Goal: Task Accomplishment & Management: Use online tool/utility

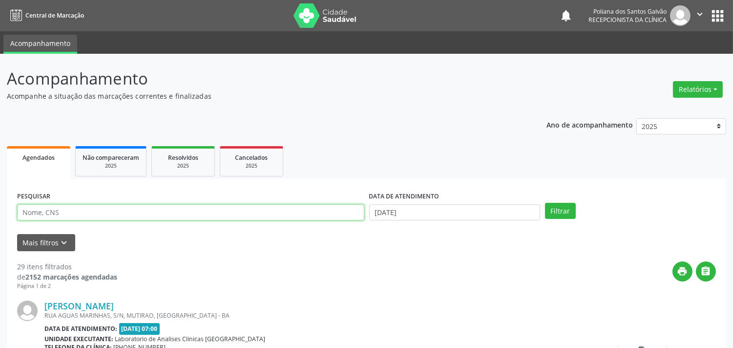
click at [124, 213] on input "text" at bounding box center [190, 212] width 347 height 17
type input "valde"
click at [545, 203] on button "Filtrar" at bounding box center [560, 211] width 31 height 17
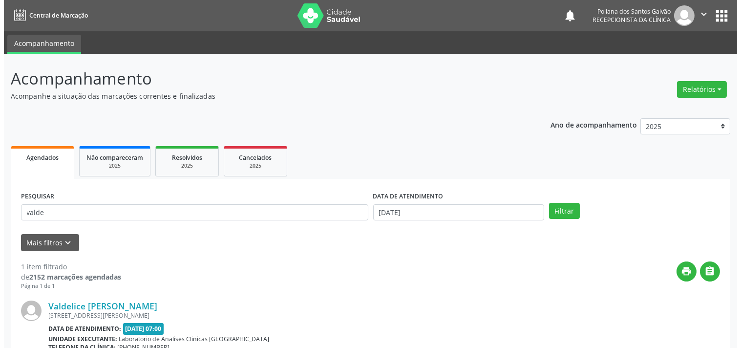
scroll to position [99, 0]
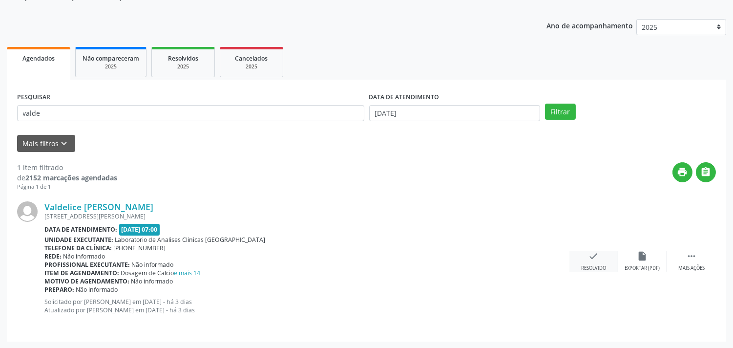
click at [578, 261] on div "check Resolvido" at bounding box center [594, 261] width 49 height 21
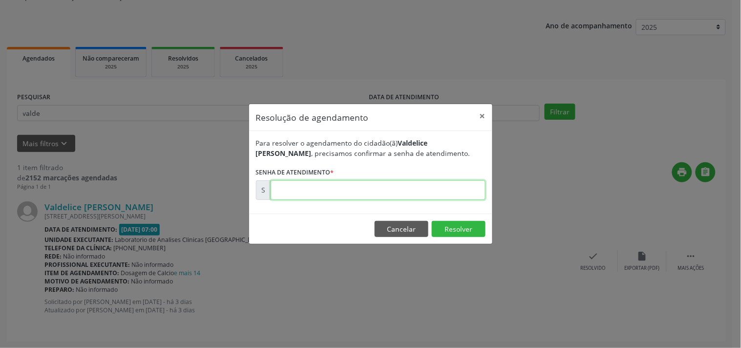
click at [441, 184] on input "text" at bounding box center [378, 190] width 215 height 20
type input "00180554"
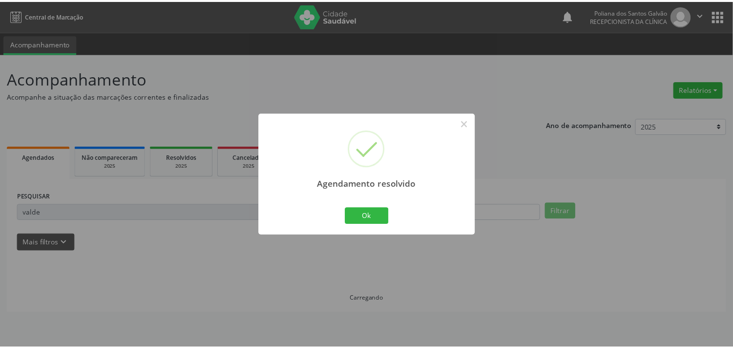
scroll to position [0, 0]
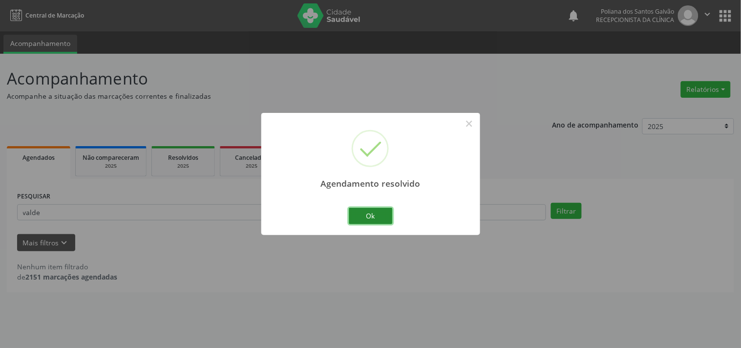
click at [377, 221] on button "Ok" at bounding box center [371, 216] width 44 height 17
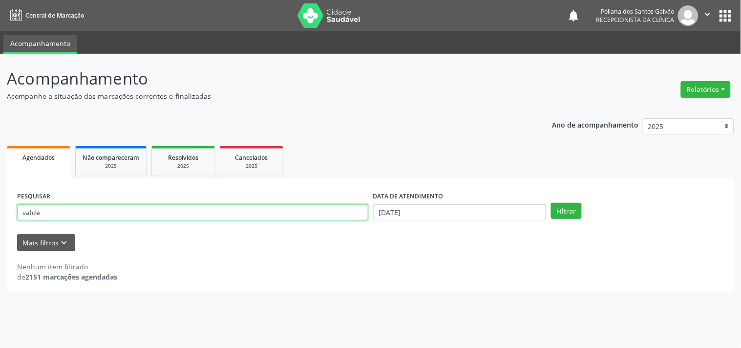
drag, startPoint x: 325, startPoint y: 218, endPoint x: 0, endPoint y: 83, distance: 351.8
click at [0, 83] on div "Acompanhamento Acompanhe a situação das marcações correntes e finalizadas Relat…" at bounding box center [370, 201] width 741 height 294
type input "ivete"
click at [551, 203] on button "Filtrar" at bounding box center [566, 211] width 31 height 17
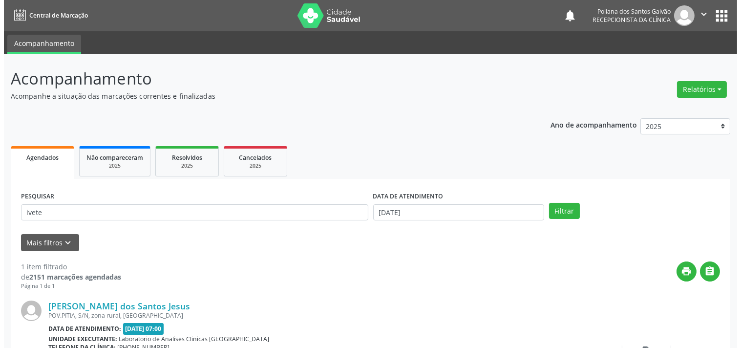
scroll to position [90, 0]
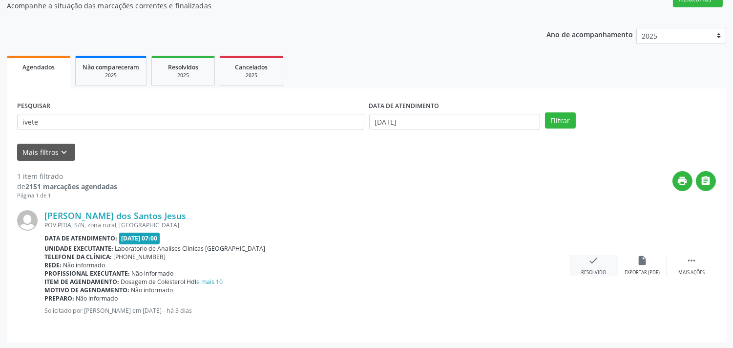
click at [594, 260] on icon "check" at bounding box center [594, 260] width 11 height 11
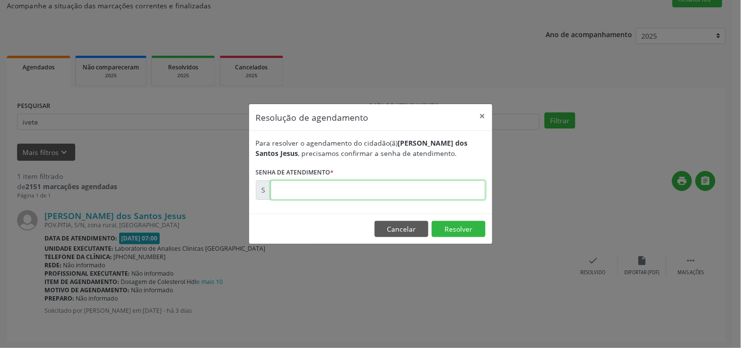
click at [430, 191] on input "text" at bounding box center [378, 190] width 215 height 20
type input "00180555"
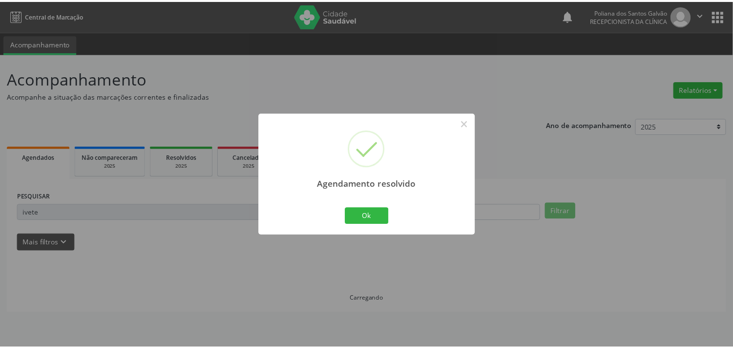
scroll to position [0, 0]
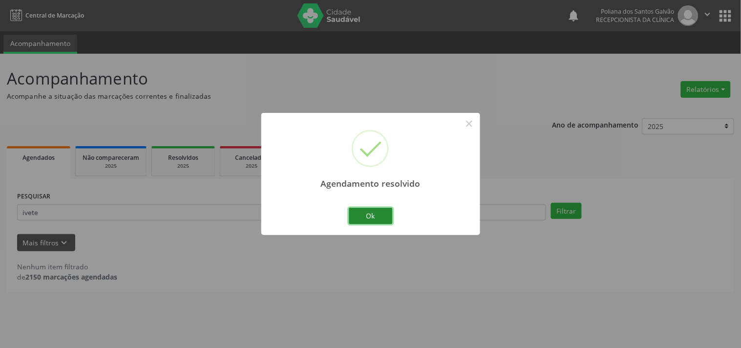
click at [370, 221] on button "Ok" at bounding box center [371, 216] width 44 height 17
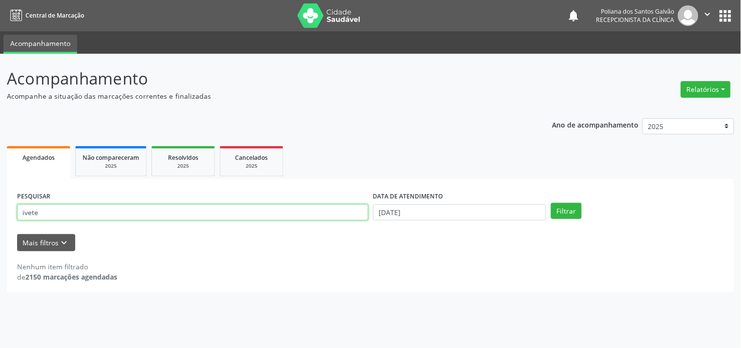
drag, startPoint x: 312, startPoint y: 214, endPoint x: 0, endPoint y: 79, distance: 339.8
click at [0, 82] on div "Acompanhamento Acompanhe a situação das marcações correntes e finalizadas Relat…" at bounding box center [370, 201] width 741 height 294
type input "[PERSON_NAME]"
click at [551, 203] on button "Filtrar" at bounding box center [566, 211] width 31 height 17
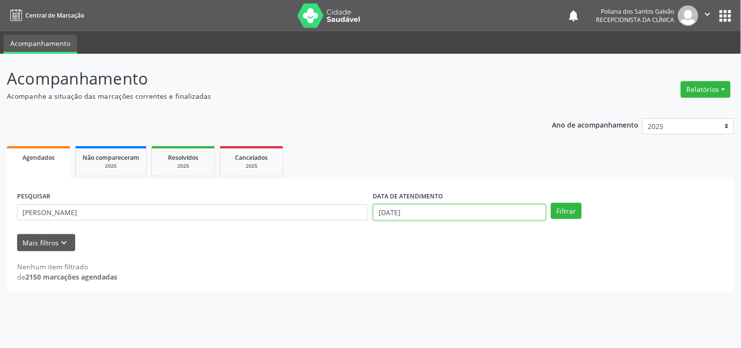
click at [467, 218] on input "[DATE]" at bounding box center [459, 212] width 173 height 17
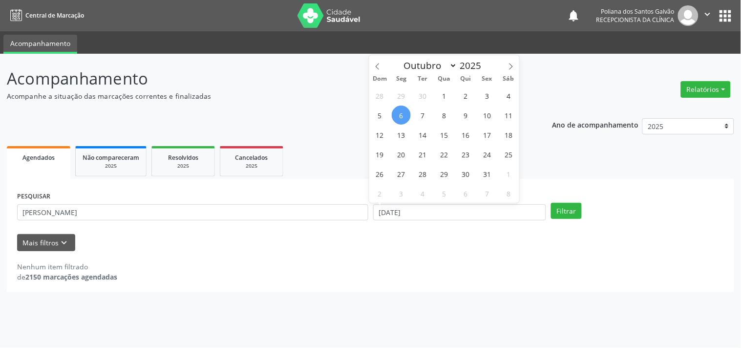
click at [403, 114] on span "6" at bounding box center [401, 115] width 19 height 19
type input "[DATE]"
click at [429, 114] on span "7" at bounding box center [422, 115] width 19 height 19
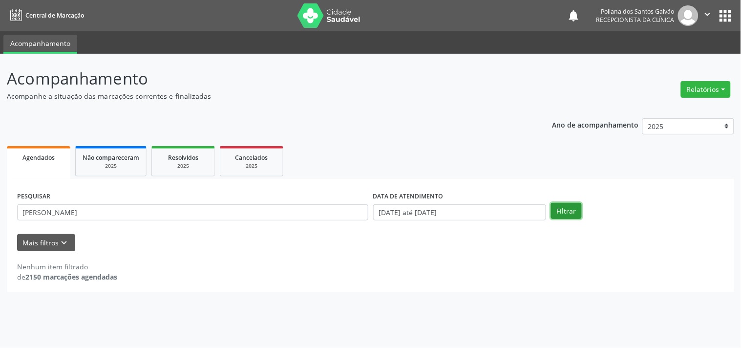
click at [556, 213] on button "Filtrar" at bounding box center [566, 211] width 31 height 17
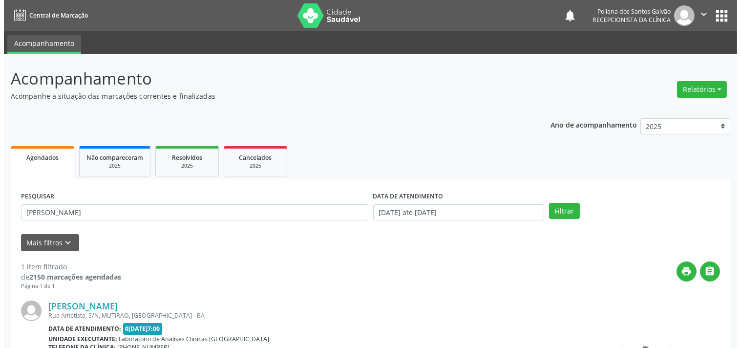
scroll to position [90, 0]
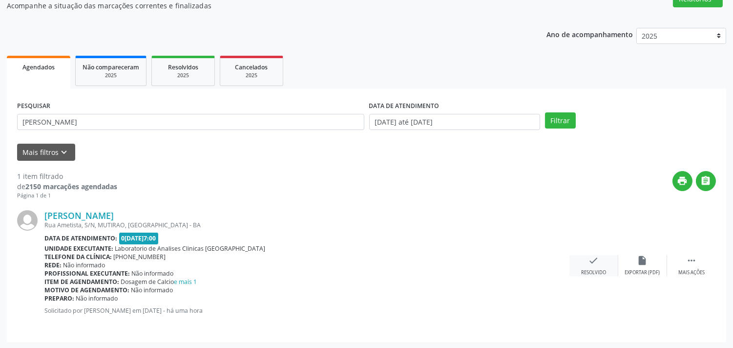
click at [591, 265] on div "check Resolvido" at bounding box center [594, 265] width 49 height 21
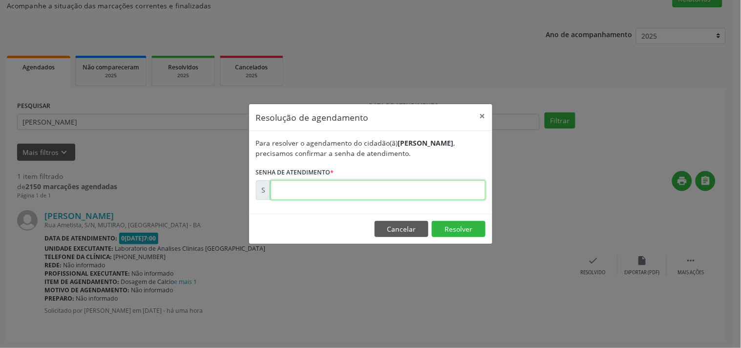
click at [437, 183] on input "text" at bounding box center [378, 190] width 215 height 20
type input "00180717"
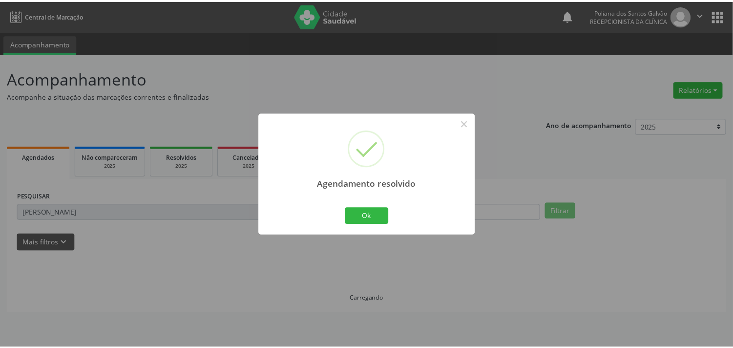
scroll to position [0, 0]
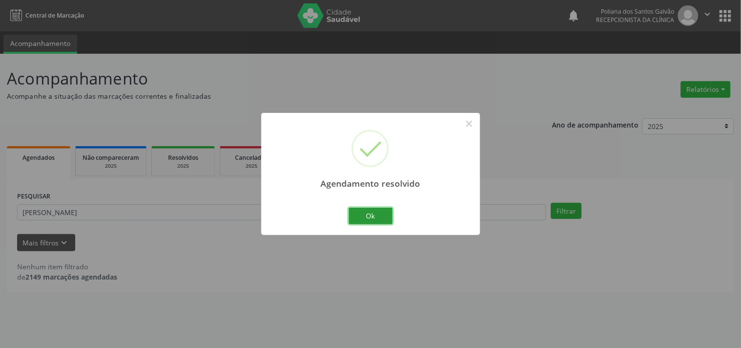
click at [384, 222] on button "Ok" at bounding box center [371, 216] width 44 height 17
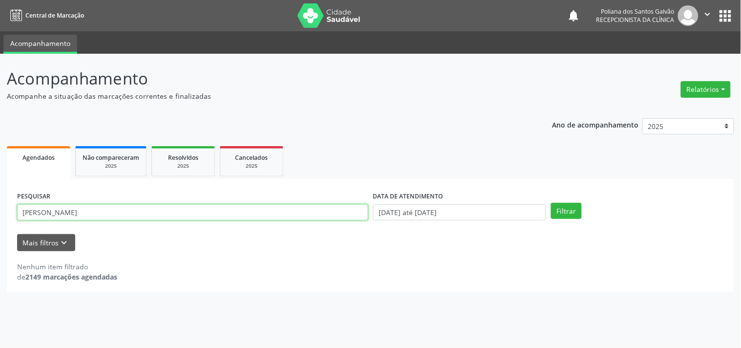
drag, startPoint x: 313, startPoint y: 216, endPoint x: 0, endPoint y: 66, distance: 347.3
click at [0, 85] on div "Acompanhamento Acompanhe a situação das marcações correntes e finalizadas Relat…" at bounding box center [370, 201] width 741 height 294
type input "edna"
click at [551, 203] on button "Filtrar" at bounding box center [566, 211] width 31 height 17
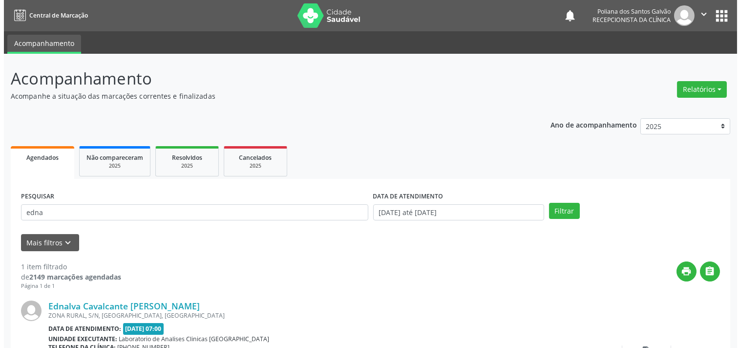
scroll to position [90, 0]
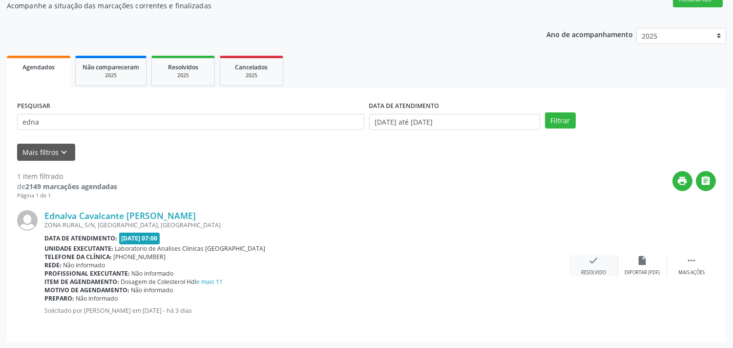
click at [607, 262] on div "check Resolvido" at bounding box center [594, 265] width 49 height 21
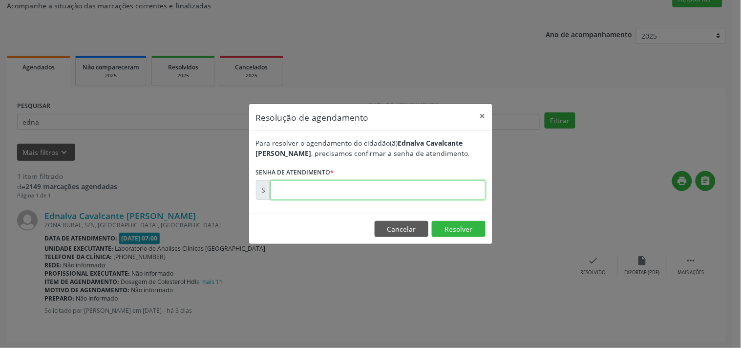
click at [416, 196] on input "text" at bounding box center [378, 190] width 215 height 20
type input "00180537"
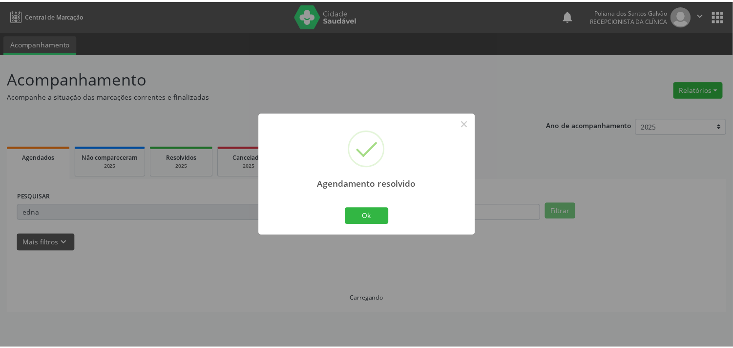
scroll to position [0, 0]
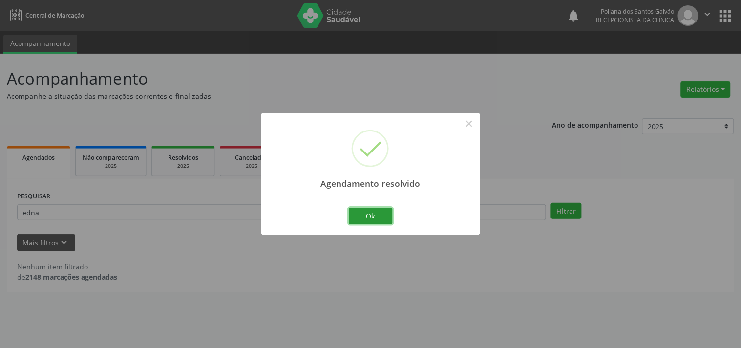
click at [365, 216] on button "Ok" at bounding box center [371, 216] width 44 height 17
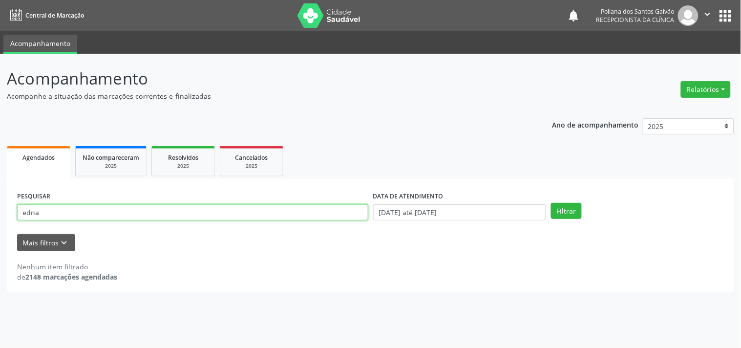
drag, startPoint x: 295, startPoint y: 212, endPoint x: 0, endPoint y: 60, distance: 331.5
click at [0, 91] on div "Acompanhamento Acompanhe a situação das marcações correntes e finalizadas Relat…" at bounding box center [370, 201] width 741 height 294
type input "JANIS"
click at [551, 203] on button "Filtrar" at bounding box center [566, 211] width 31 height 17
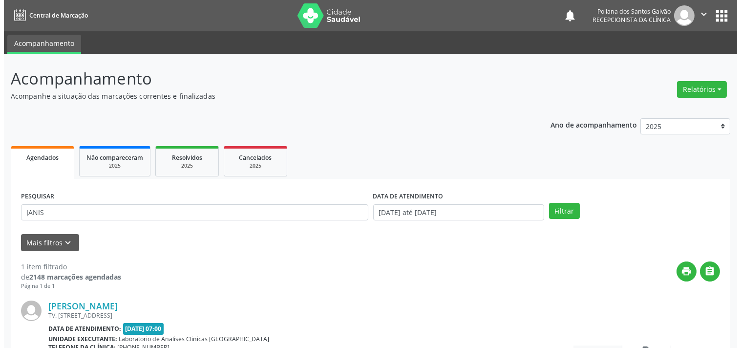
scroll to position [90, 0]
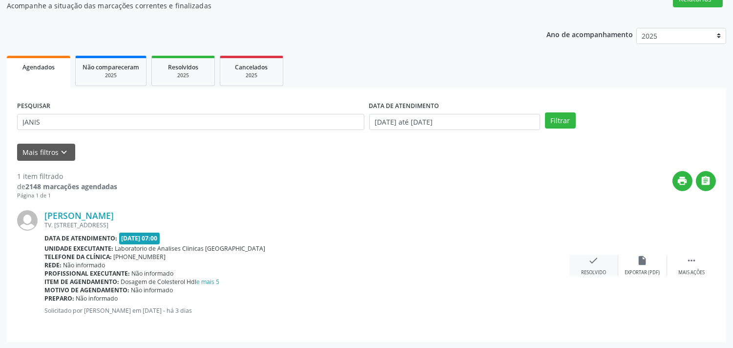
click at [591, 267] on div "check Resolvido" at bounding box center [594, 265] width 49 height 21
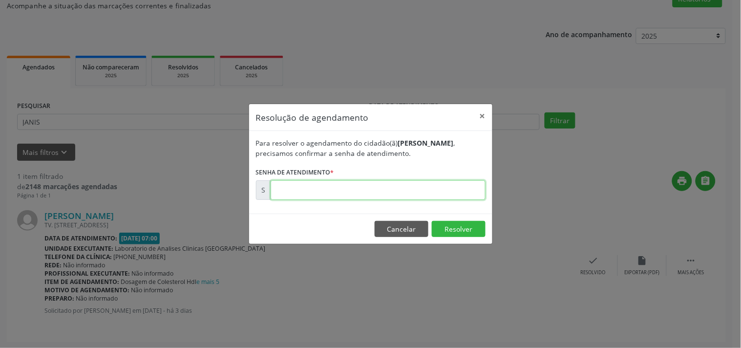
click at [413, 187] on input "text" at bounding box center [378, 190] width 215 height 20
type input "00180538"
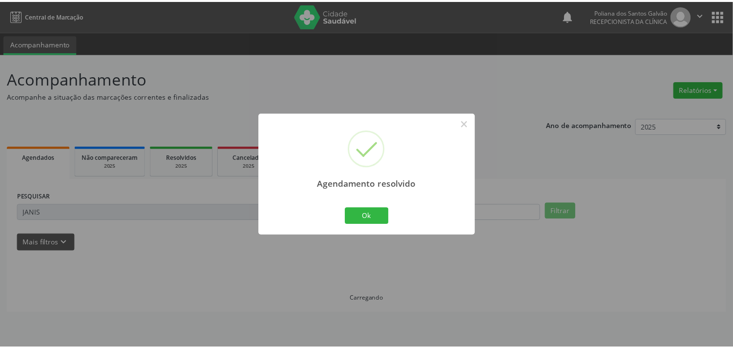
scroll to position [0, 0]
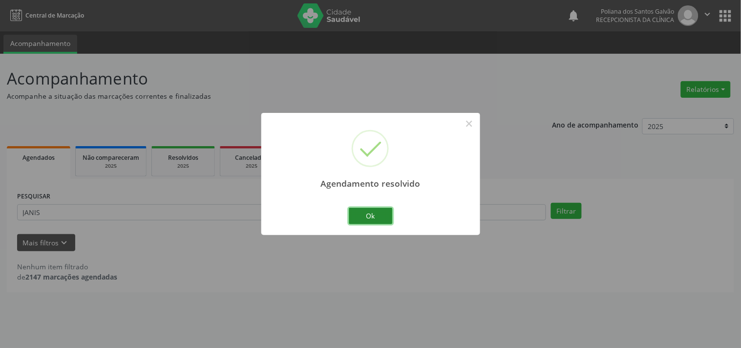
click at [364, 213] on button "Ok" at bounding box center [371, 216] width 44 height 17
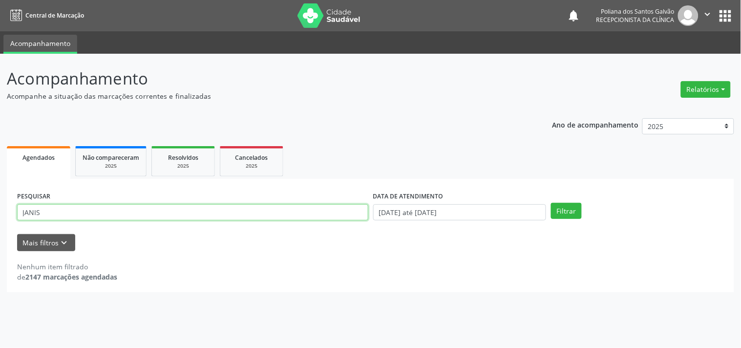
drag, startPoint x: 325, startPoint y: 205, endPoint x: 0, endPoint y: 60, distance: 355.8
click at [0, 89] on div "Acompanhamento Acompanhe a situação das marcações correntes e finalizadas Relat…" at bounding box center [370, 201] width 741 height 294
type input "[PERSON_NAME]"
click at [551, 203] on button "Filtrar" at bounding box center [566, 211] width 31 height 17
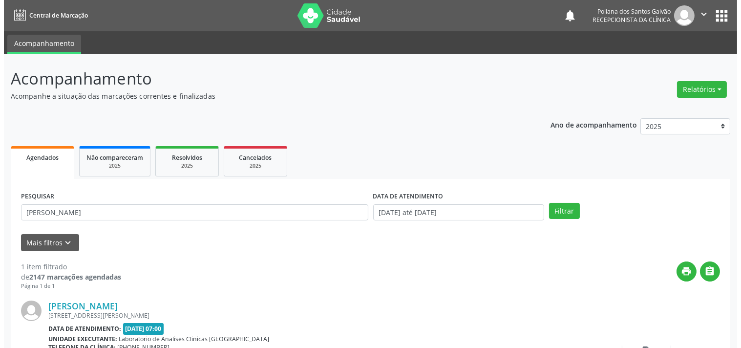
scroll to position [90, 0]
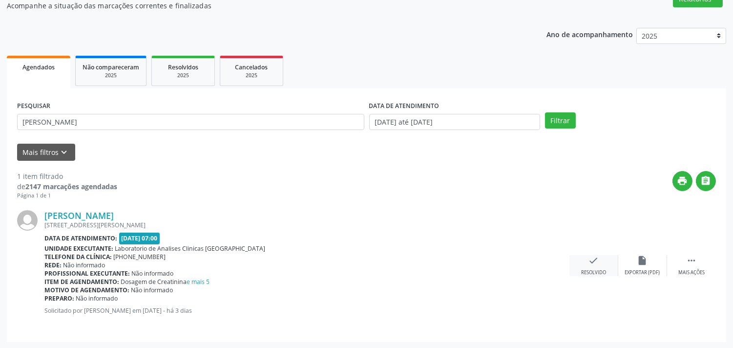
click at [598, 263] on icon "check" at bounding box center [594, 260] width 11 height 11
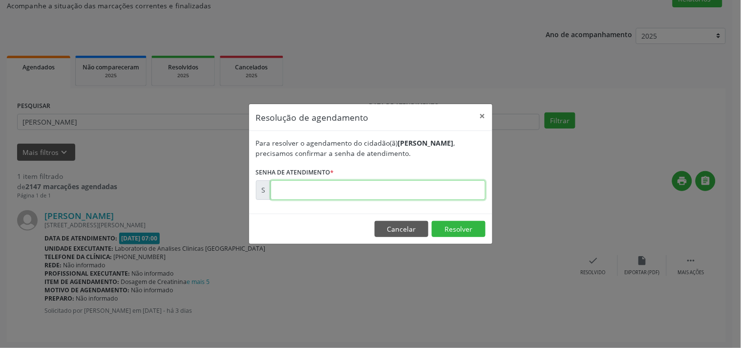
click at [453, 189] on input "text" at bounding box center [378, 190] width 215 height 20
type input "00180543"
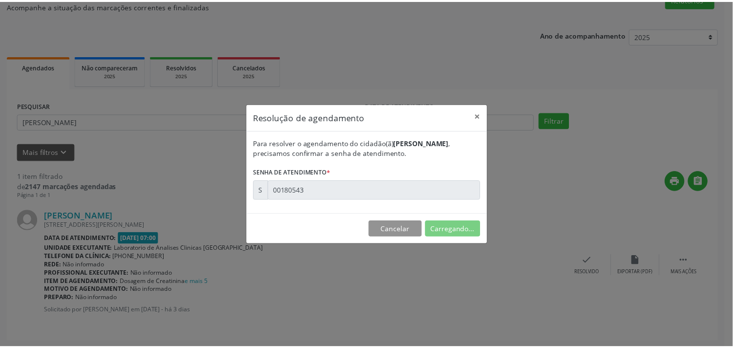
scroll to position [0, 0]
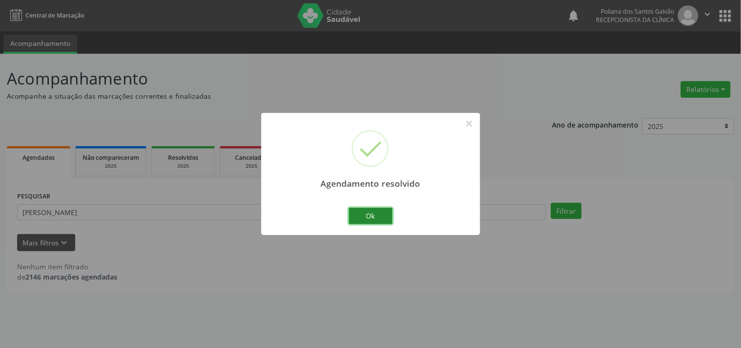
click at [365, 219] on button "Ok" at bounding box center [371, 216] width 44 height 17
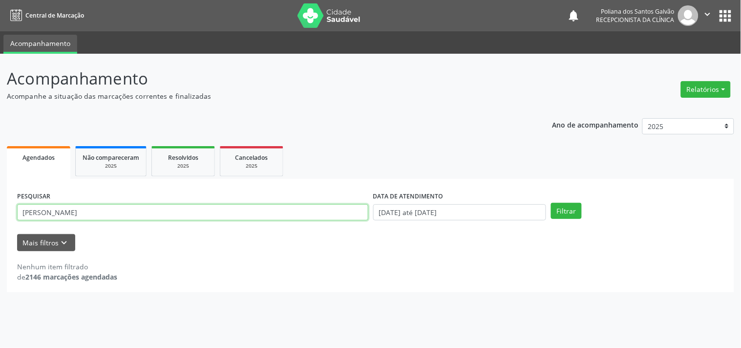
drag, startPoint x: 334, startPoint y: 208, endPoint x: 0, endPoint y: 1, distance: 393.2
click at [0, 31] on div "Central de Marcação notifications Poliana dos Santos Galvão Recepcionista da cl…" at bounding box center [370, 174] width 741 height 348
type input "AGNELO"
click at [551, 203] on button "Filtrar" at bounding box center [566, 211] width 31 height 17
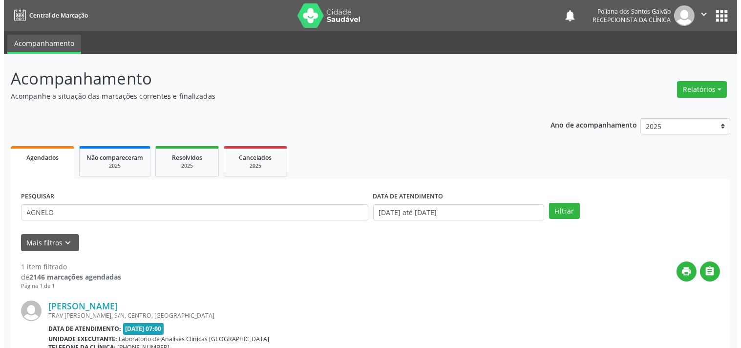
scroll to position [99, 0]
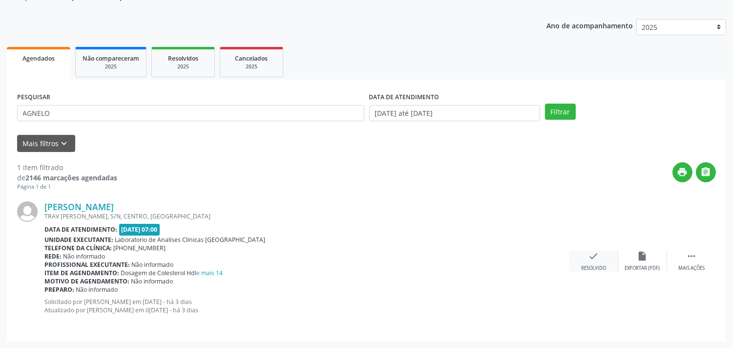
click at [591, 262] on div "check Resolvido" at bounding box center [594, 261] width 49 height 21
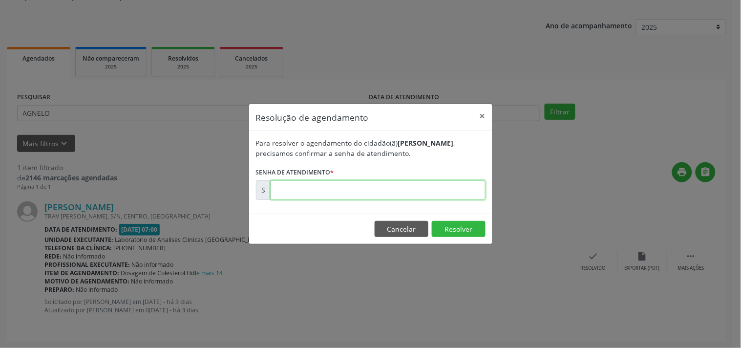
click at [446, 181] on input "text" at bounding box center [378, 190] width 215 height 20
type input "00180556"
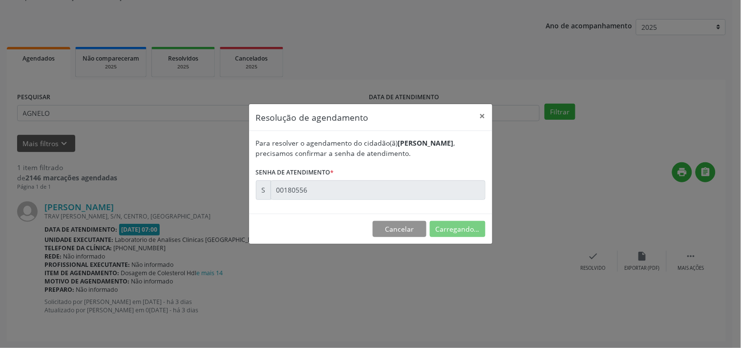
scroll to position [0, 0]
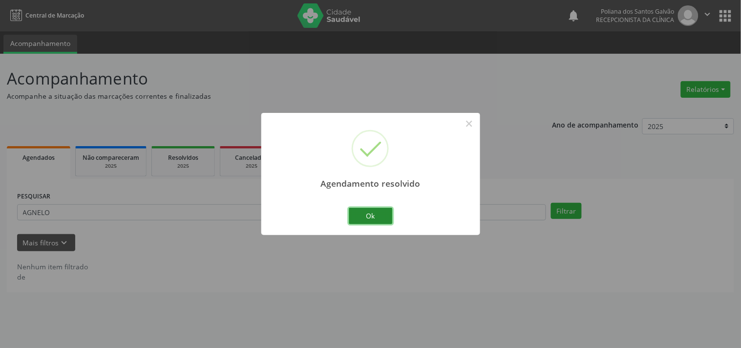
click at [371, 214] on button "Ok" at bounding box center [371, 216] width 44 height 17
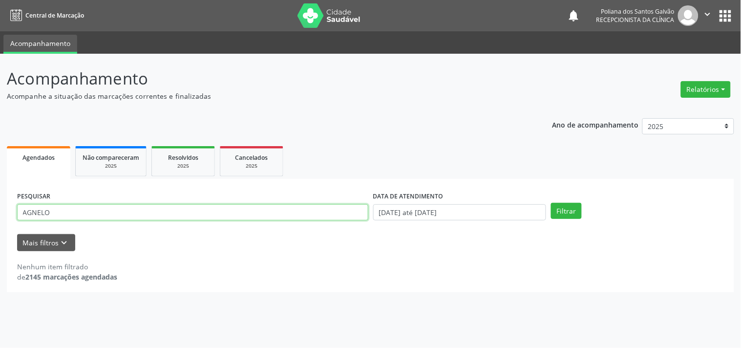
drag, startPoint x: 176, startPoint y: 194, endPoint x: 0, endPoint y: 62, distance: 220.2
click at [0, 50] on div "Central de Marcação notifications Poliana dos Santos Galvão Recepcionista da cl…" at bounding box center [370, 174] width 741 height 348
click at [163, 212] on input "text" at bounding box center [192, 212] width 351 height 17
type input "RAFAE"
click at [551, 203] on button "Filtrar" at bounding box center [566, 211] width 31 height 17
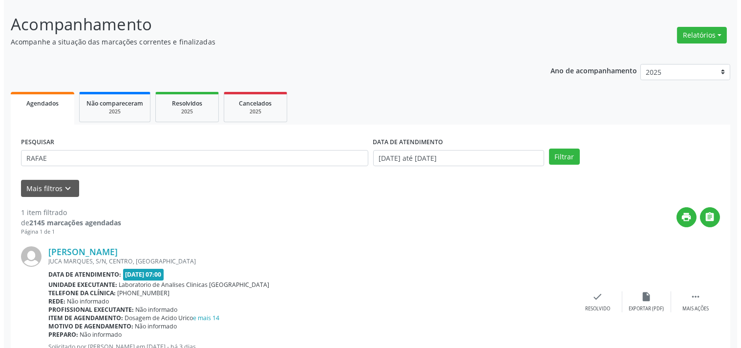
scroll to position [90, 0]
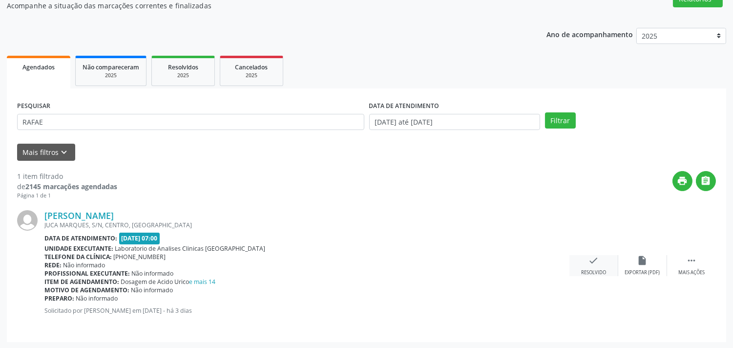
click at [581, 262] on div "check Resolvido" at bounding box center [594, 265] width 49 height 21
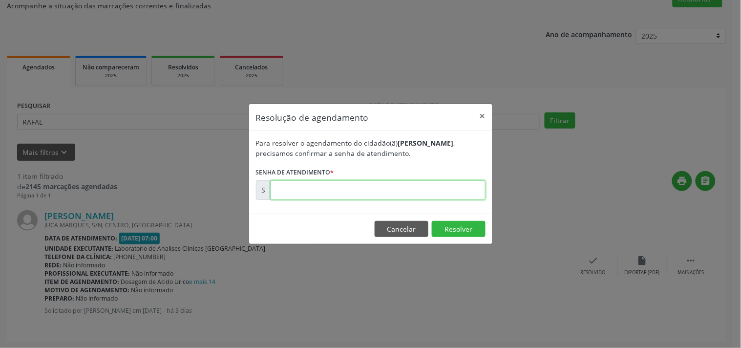
click at [435, 180] on input "text" at bounding box center [378, 190] width 215 height 20
click at [435, 191] on input "text" at bounding box center [378, 190] width 215 height 20
type input "00180547"
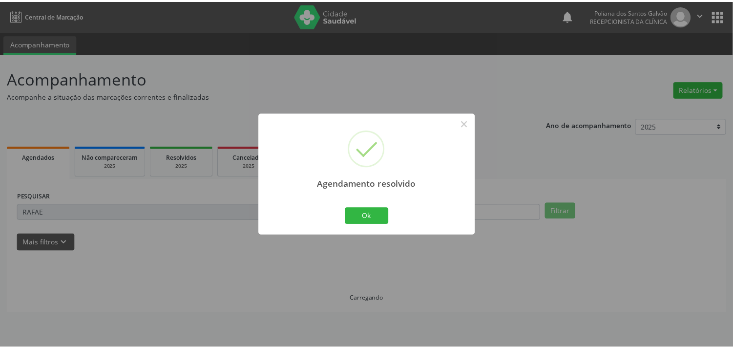
scroll to position [0, 0]
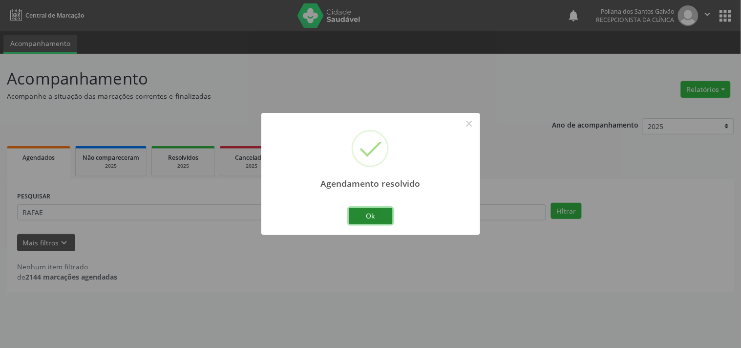
click at [375, 216] on button "Ok" at bounding box center [371, 216] width 44 height 17
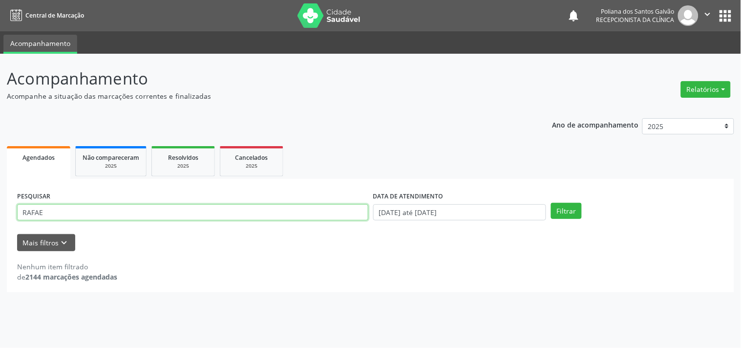
drag, startPoint x: 294, startPoint y: 216, endPoint x: 0, endPoint y: 121, distance: 308.7
click at [0, 81] on div "Acompanhamento Acompanhe a situação das marcações correntes e finalizadas Relat…" at bounding box center [370, 201] width 741 height 294
click at [551, 203] on button "Filtrar" at bounding box center [566, 211] width 31 height 17
drag, startPoint x: 286, startPoint y: 215, endPoint x: 0, endPoint y: 36, distance: 338.1
click at [0, 54] on div "Acompanhamento Acompanhe a situação das marcações correntes e finalizadas Relat…" at bounding box center [370, 201] width 741 height 294
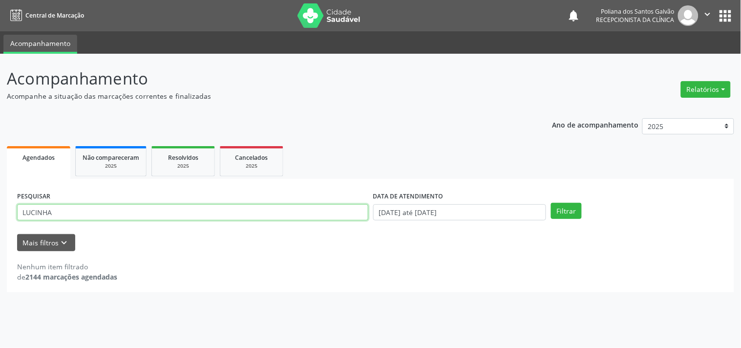
type input "LUCINHA"
click at [551, 203] on button "Filtrar" at bounding box center [566, 211] width 31 height 17
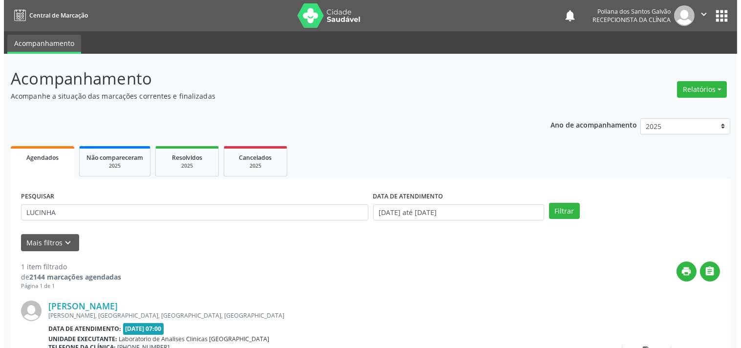
scroll to position [90, 0]
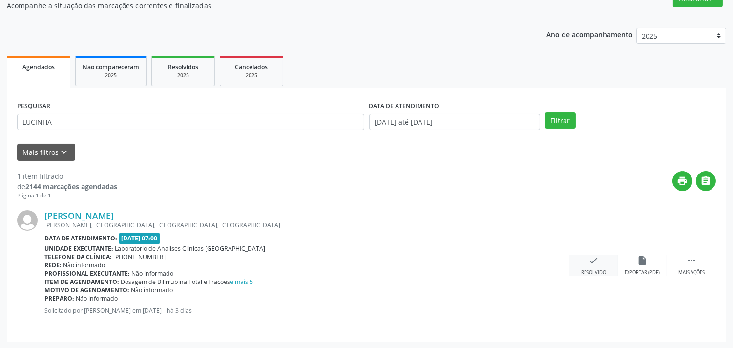
click at [589, 260] on icon "check" at bounding box center [594, 260] width 11 height 11
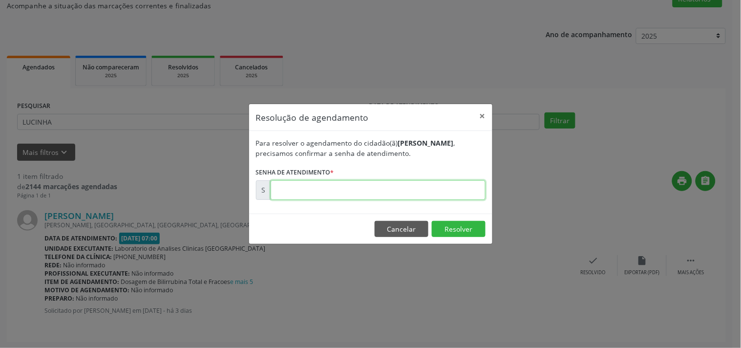
click at [460, 194] on input "text" at bounding box center [378, 190] width 215 height 20
type input "00180546"
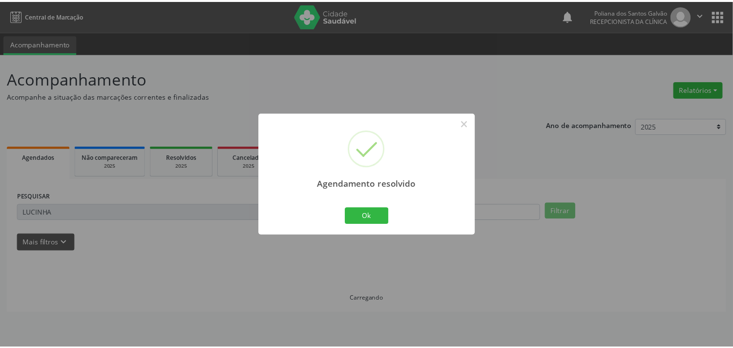
scroll to position [0, 0]
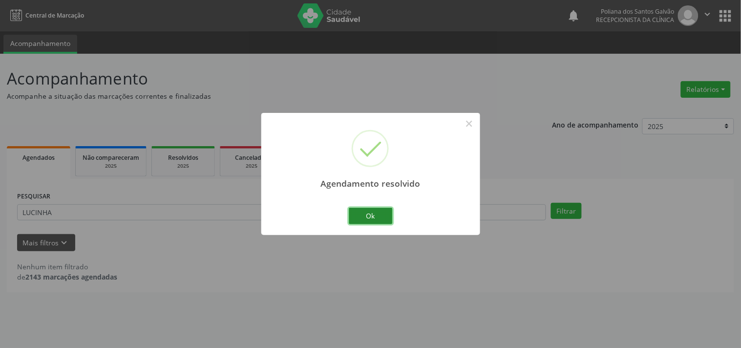
click at [369, 218] on button "Ok" at bounding box center [371, 216] width 44 height 17
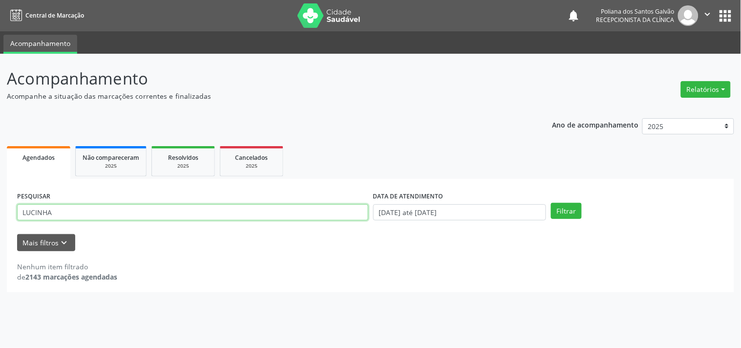
drag, startPoint x: 320, startPoint y: 215, endPoint x: 0, endPoint y: 113, distance: 335.9
click at [0, 115] on div "Acompanhamento Acompanhe a situação das marcações correntes e finalizadas Relat…" at bounding box center [370, 201] width 741 height 294
type input "QUES"
click at [551, 203] on button "Filtrar" at bounding box center [566, 211] width 31 height 17
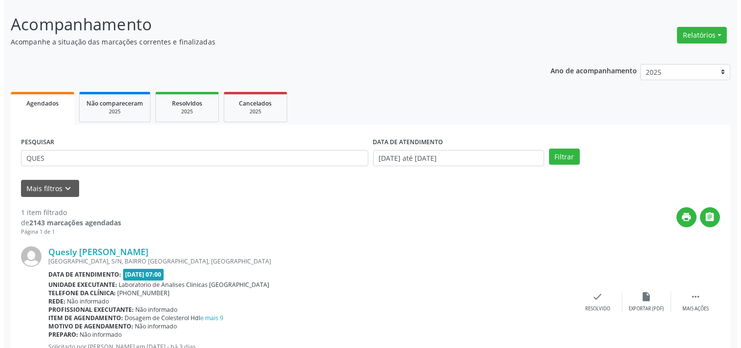
scroll to position [90, 0]
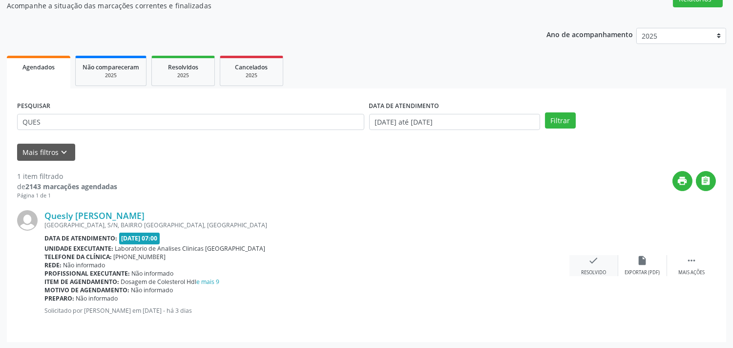
click at [598, 262] on icon "check" at bounding box center [594, 260] width 11 height 11
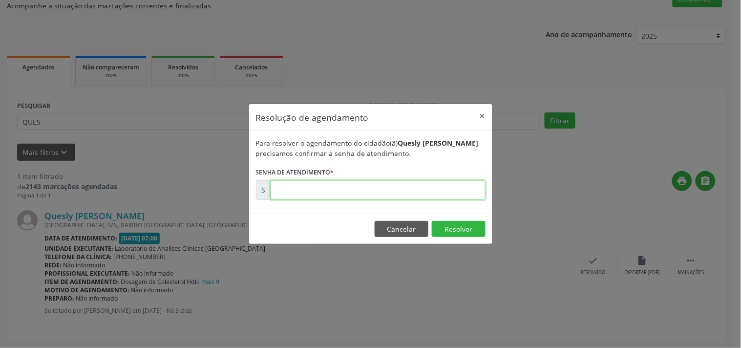
click at [411, 193] on input "text" at bounding box center [378, 190] width 215 height 20
type input "00180532"
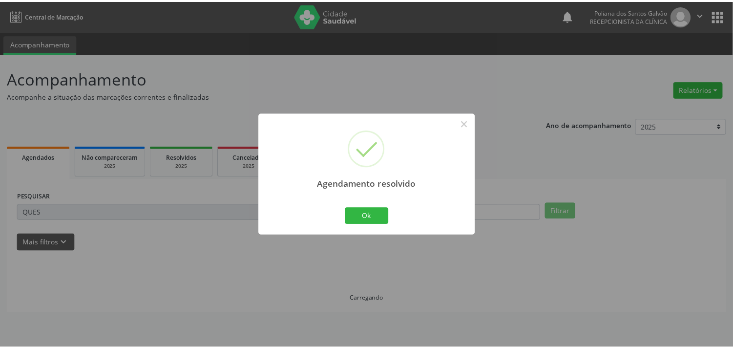
scroll to position [0, 0]
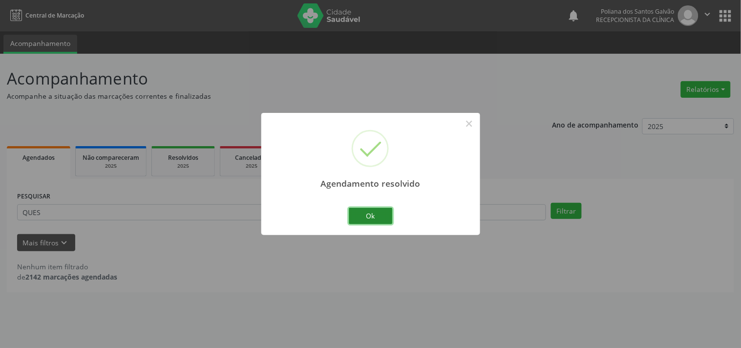
click at [357, 220] on button "Ok" at bounding box center [371, 216] width 44 height 17
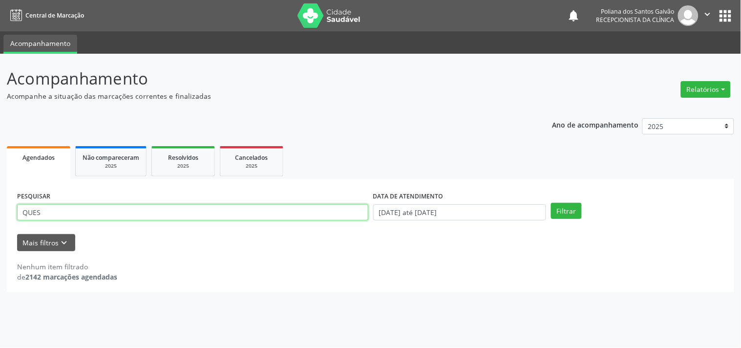
drag, startPoint x: 335, startPoint y: 218, endPoint x: 0, endPoint y: 206, distance: 335.4
click at [0, 206] on div "Acompanhamento Acompanhe a situação das marcações correntes e finalizadas Relat…" at bounding box center [370, 201] width 741 height 294
click at [551, 203] on button "Filtrar" at bounding box center [566, 211] width 31 height 17
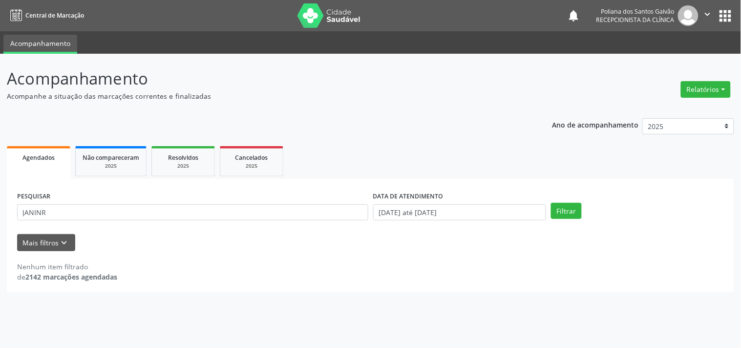
click at [235, 202] on div "PESQUISAR JANINR" at bounding box center [193, 208] width 356 height 38
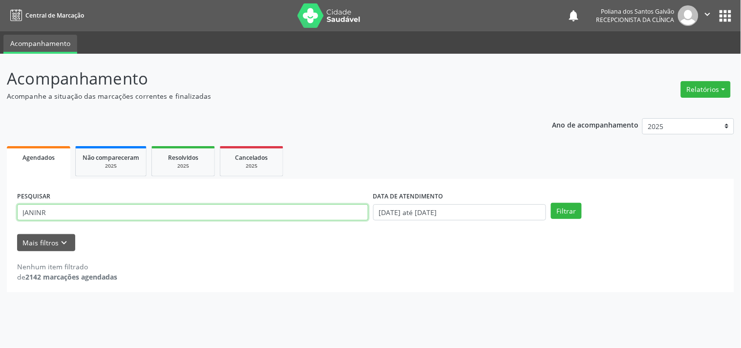
click at [238, 211] on input "JANINR" at bounding box center [192, 212] width 351 height 17
type input "JANIN"
click at [551, 203] on button "Filtrar" at bounding box center [566, 211] width 31 height 17
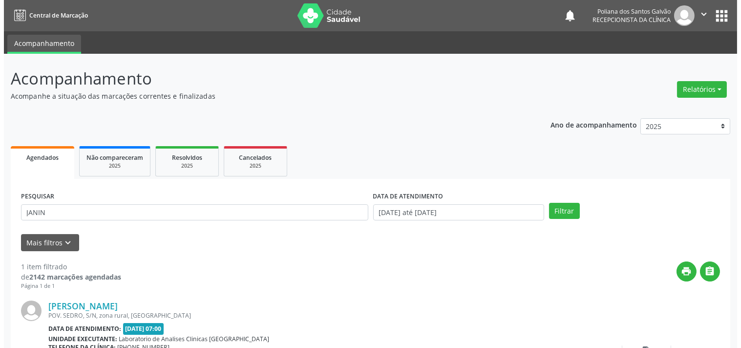
scroll to position [90, 0]
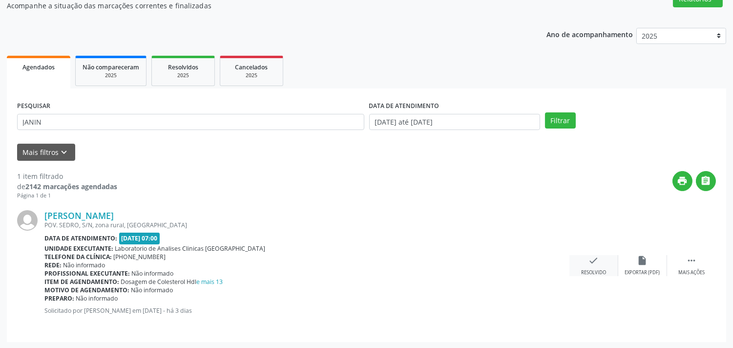
click at [589, 260] on icon "check" at bounding box center [594, 260] width 11 height 11
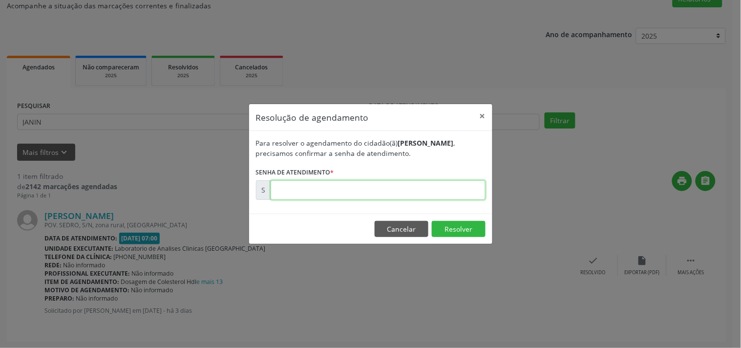
click at [446, 191] on input "text" at bounding box center [378, 190] width 215 height 20
type input "00180545"
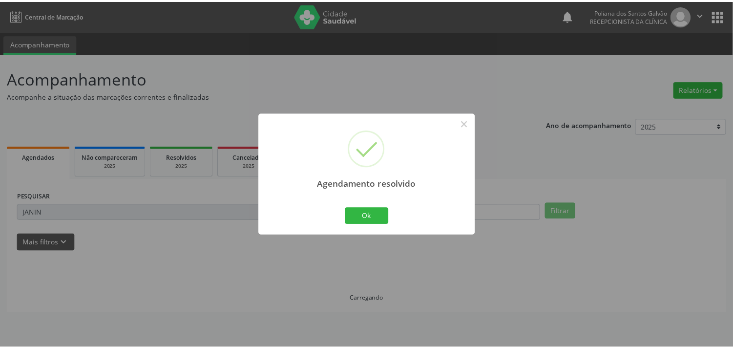
scroll to position [0, 0]
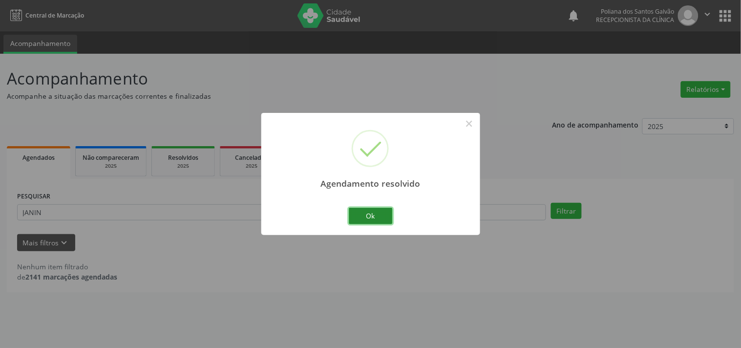
click at [377, 210] on button "Ok" at bounding box center [371, 216] width 44 height 17
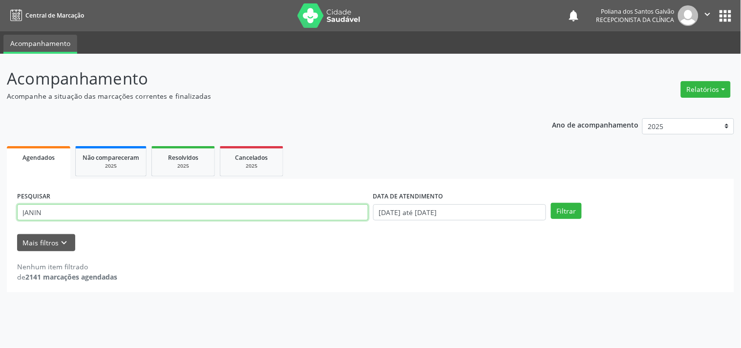
drag, startPoint x: 305, startPoint y: 209, endPoint x: 0, endPoint y: -23, distance: 383.2
click at [0, 0] on html "Central de Marcação notifications Poliana dos Santos Galvão Recepcionista da cl…" at bounding box center [370, 174] width 741 height 348
type input "[PERSON_NAME]"
click at [551, 203] on button "Filtrar" at bounding box center [566, 211] width 31 height 17
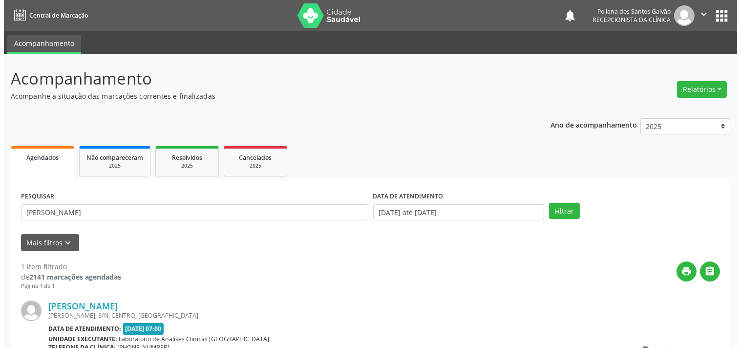
scroll to position [90, 0]
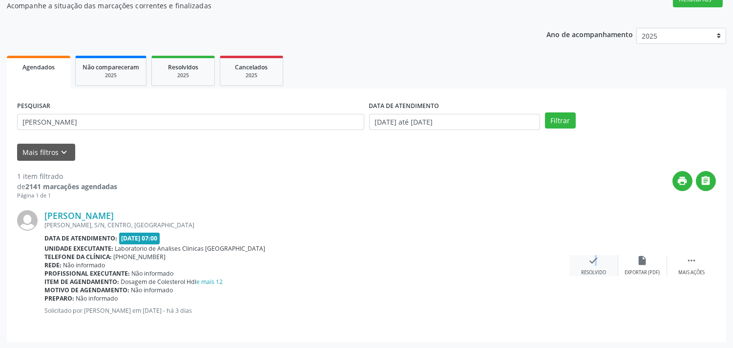
click at [591, 262] on icon "check" at bounding box center [594, 260] width 11 height 11
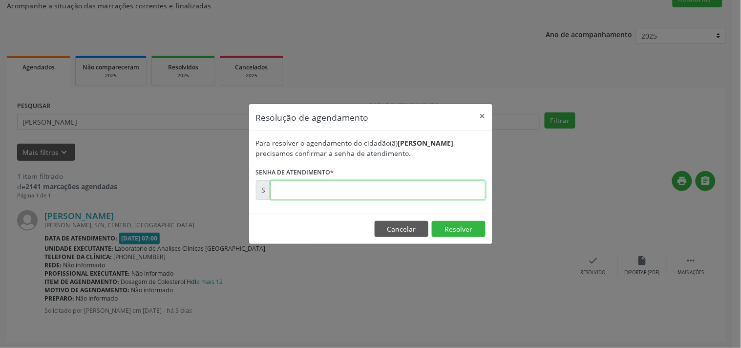
click at [447, 181] on input "text" at bounding box center [378, 190] width 215 height 20
type input "00180541"
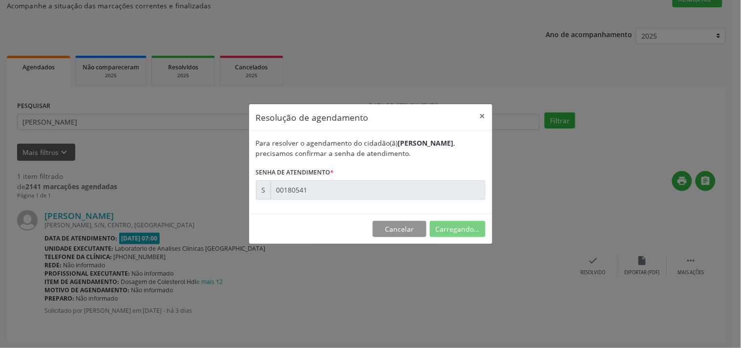
scroll to position [0, 0]
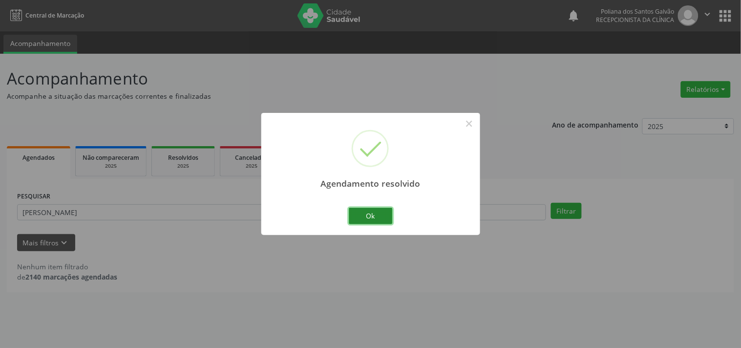
click at [377, 216] on button "Ok" at bounding box center [371, 216] width 44 height 17
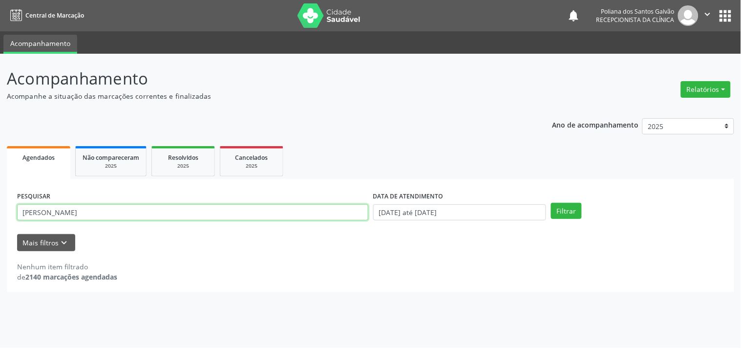
drag, startPoint x: 324, startPoint y: 213, endPoint x: 0, endPoint y: 49, distance: 362.9
click at [0, 49] on div "Central de Marcação notifications Poliana dos Santos Galvão Recepcionista da cl…" at bounding box center [370, 174] width 741 height 348
type input "N"
type input "BIAN"
click at [551, 203] on button "Filtrar" at bounding box center [566, 211] width 31 height 17
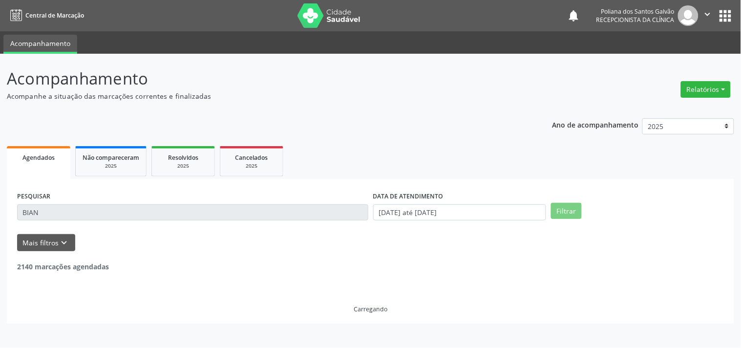
scroll to position [90, 0]
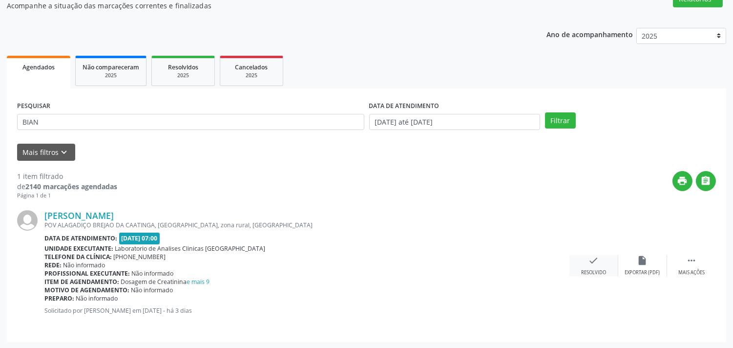
click at [597, 266] on div "check Resolvido" at bounding box center [594, 265] width 49 height 21
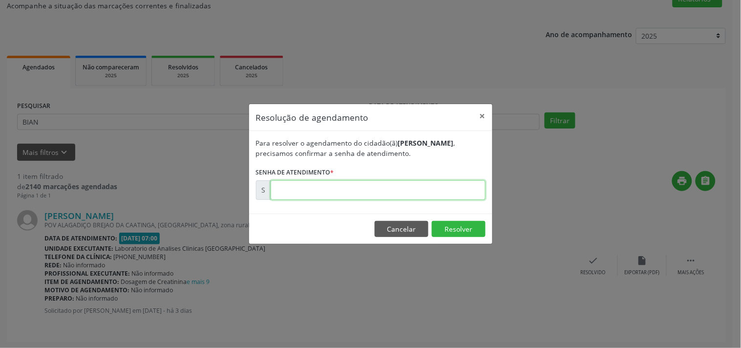
click at [422, 185] on input "text" at bounding box center [378, 190] width 215 height 20
type input "00180544"
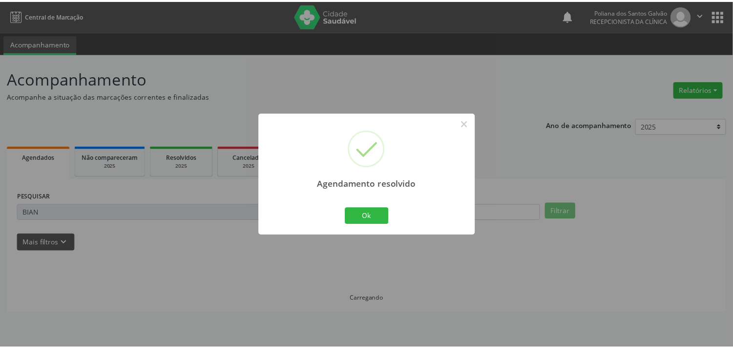
scroll to position [0, 0]
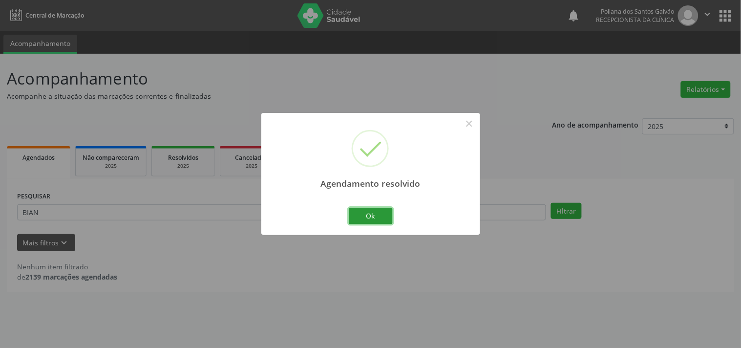
drag, startPoint x: 372, startPoint y: 210, endPoint x: 323, endPoint y: 212, distance: 48.4
click at [371, 210] on button "Ok" at bounding box center [371, 216] width 44 height 17
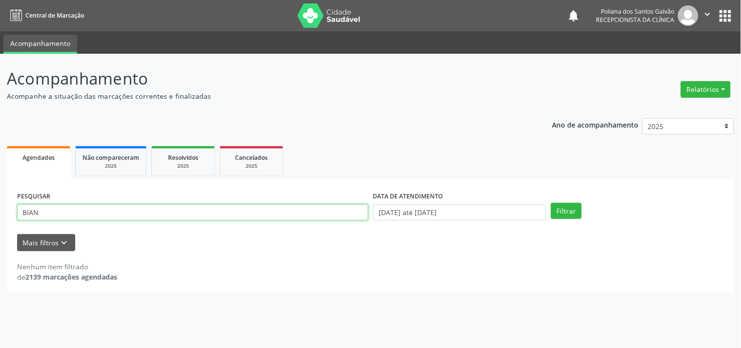
drag, startPoint x: 319, startPoint y: 212, endPoint x: 0, endPoint y: -27, distance: 397.9
click at [0, 0] on html "Central de Marcação notifications Poliana dos Santos Galvão Recepcionista da cl…" at bounding box center [370, 174] width 741 height 348
type input "A"
type input "[PERSON_NAME]"
click at [551, 203] on button "Filtrar" at bounding box center [566, 211] width 31 height 17
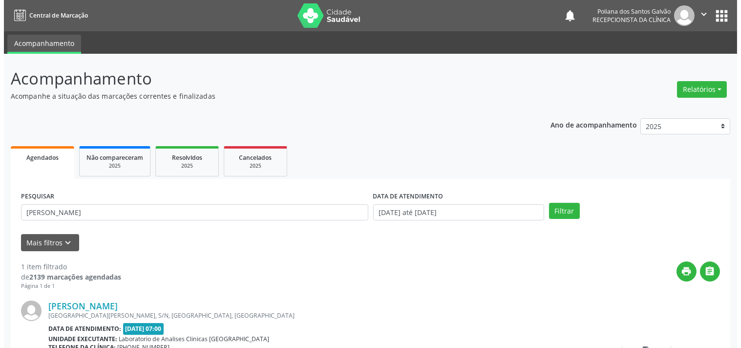
scroll to position [90, 0]
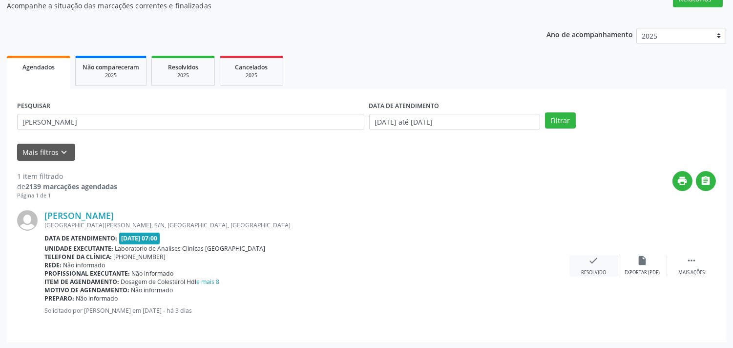
click at [595, 258] on icon "check" at bounding box center [594, 260] width 11 height 11
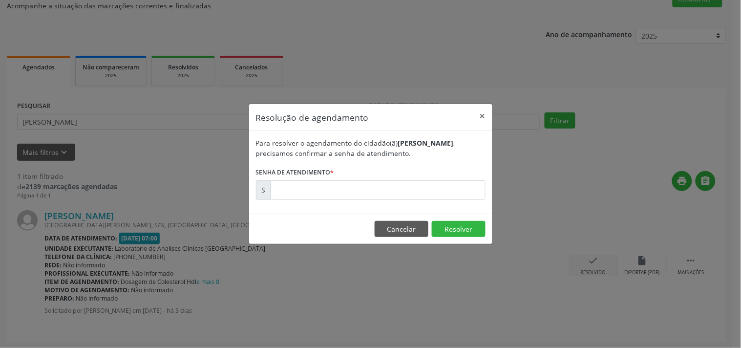
click at [360, 179] on form "Para resolver o agendamento do cidadão(ã) [PERSON_NAME] , precisamos confirmar …" at bounding box center [371, 169] width 230 height 62
click at [365, 192] on input "text" at bounding box center [378, 190] width 215 height 20
type input "00180536"
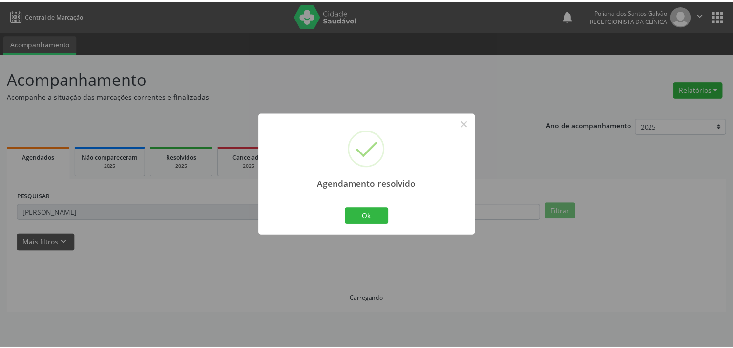
scroll to position [0, 0]
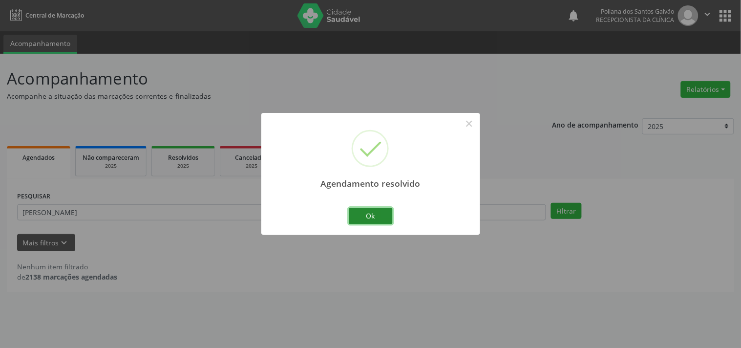
click at [369, 215] on button "Ok" at bounding box center [371, 216] width 44 height 17
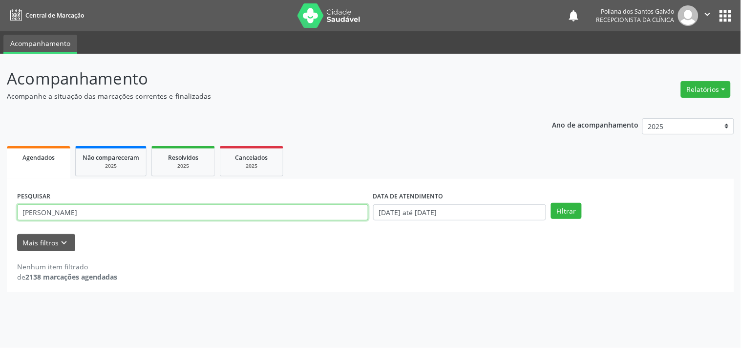
drag, startPoint x: 290, startPoint y: 214, endPoint x: 0, endPoint y: -33, distance: 381.3
click at [0, 0] on html "Central de Marcação notifications Poliana dos Santos Galvão Recepcionista da cl…" at bounding box center [370, 174] width 741 height 348
click at [116, 214] on input "DOUR" at bounding box center [192, 212] width 351 height 17
type input "DOUR"
click at [551, 203] on button "Filtrar" at bounding box center [566, 211] width 31 height 17
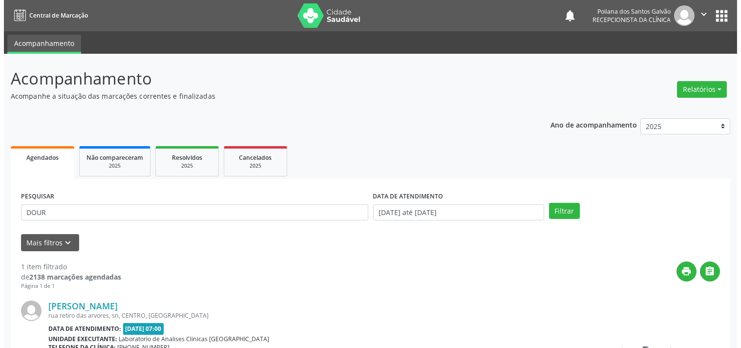
scroll to position [90, 0]
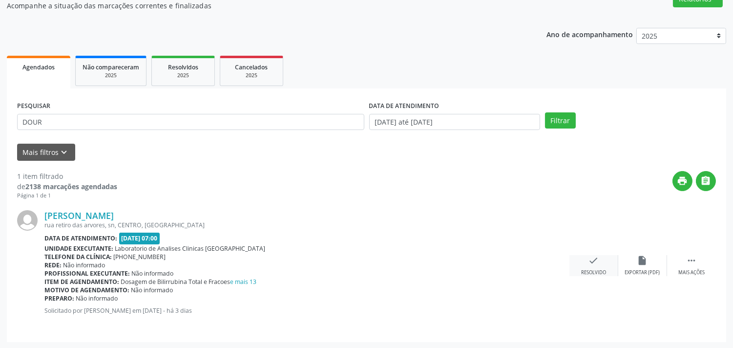
click at [588, 269] on div "Resolvido" at bounding box center [593, 272] width 25 height 7
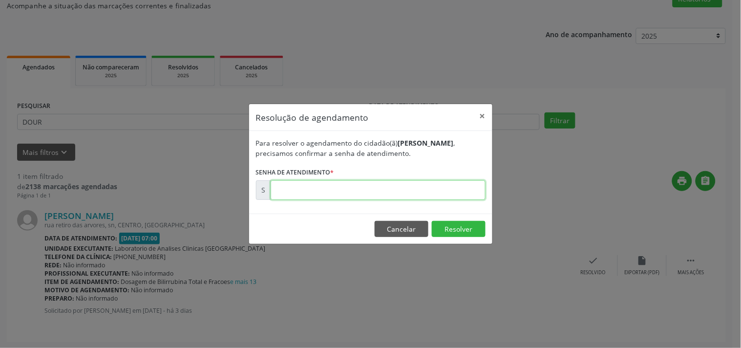
click at [446, 194] on input "text" at bounding box center [378, 190] width 215 height 20
type input "00180531"
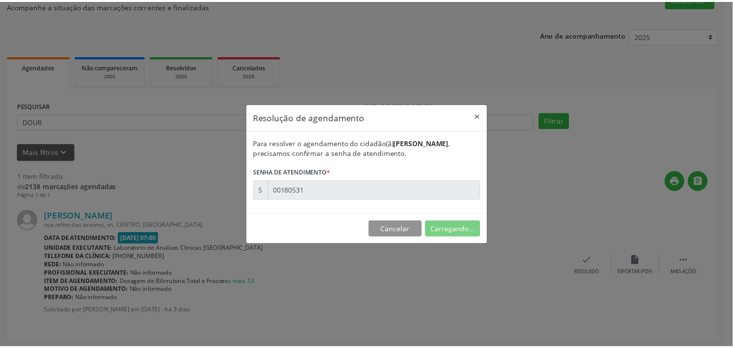
scroll to position [0, 0]
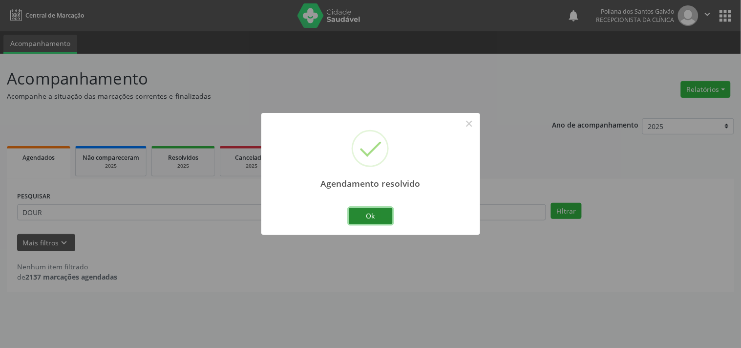
click at [372, 212] on button "Ok" at bounding box center [371, 216] width 44 height 17
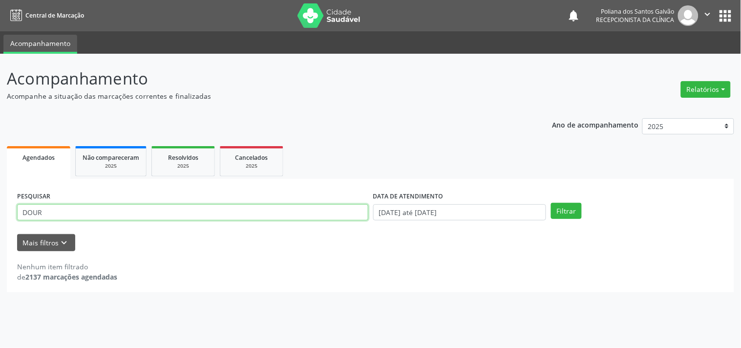
drag, startPoint x: 335, startPoint y: 208, endPoint x: 0, endPoint y: -3, distance: 395.7
click at [0, 0] on html "Central de Marcação notifications Poliana dos Santos Galvão Recepcionista da cl…" at bounding box center [370, 174] width 741 height 348
type input "JESLE"
click at [551, 203] on button "Filtrar" at bounding box center [566, 211] width 31 height 17
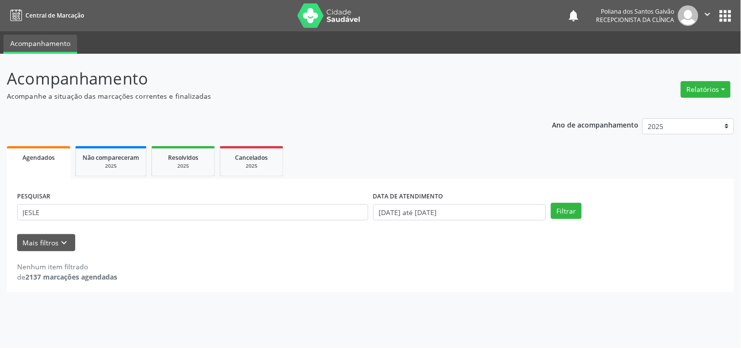
click at [501, 202] on div "DATA DE ATENDIMENTO" at bounding box center [459, 196] width 173 height 15
click at [498, 211] on input "[DATE] até [DATE]" at bounding box center [459, 212] width 173 height 17
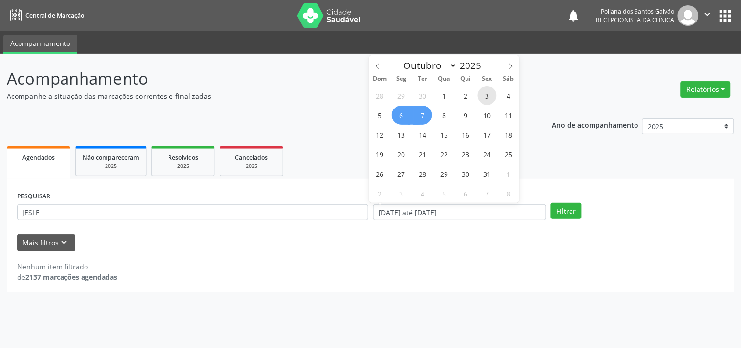
click at [484, 94] on span "3" at bounding box center [487, 95] width 19 height 19
type input "[DATE]"
click at [423, 117] on span "7" at bounding box center [422, 115] width 19 height 19
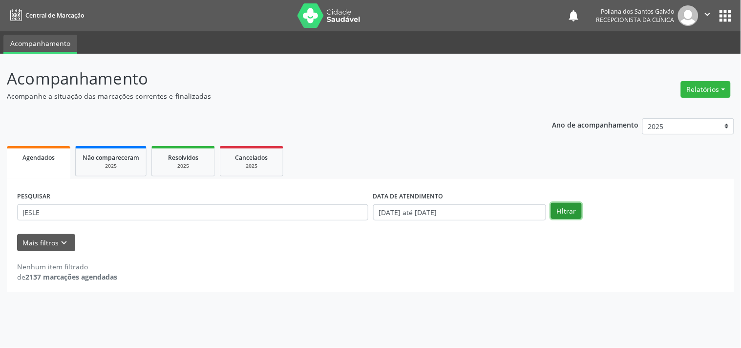
click at [562, 210] on button "Filtrar" at bounding box center [566, 211] width 31 height 17
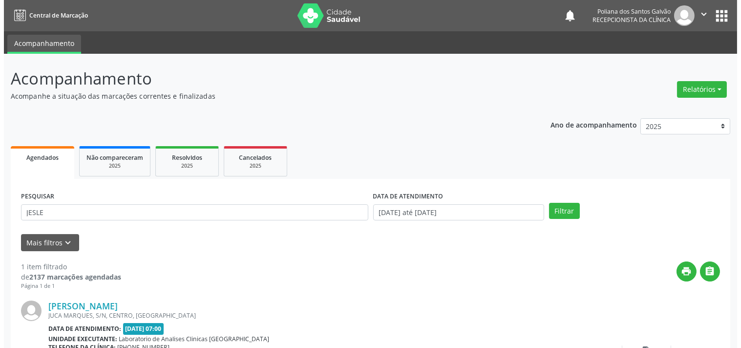
scroll to position [90, 0]
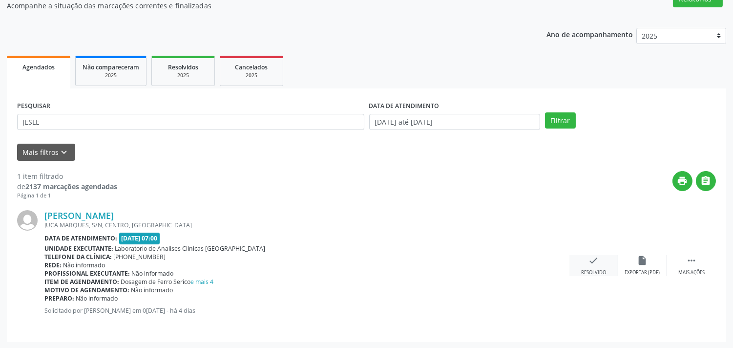
click at [578, 260] on div "check Resolvido" at bounding box center [594, 265] width 49 height 21
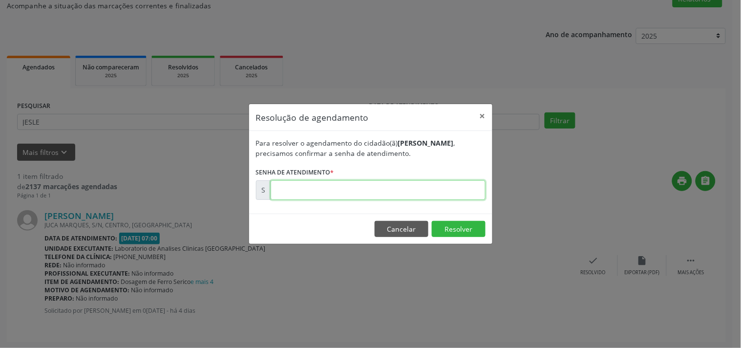
click at [471, 188] on input "text" at bounding box center [378, 190] width 215 height 20
type input "00180080"
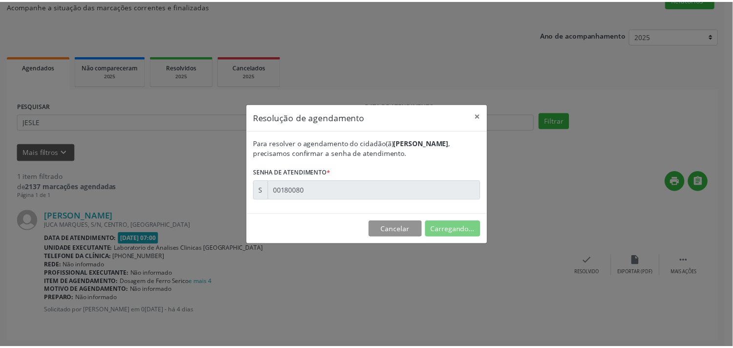
scroll to position [0, 0]
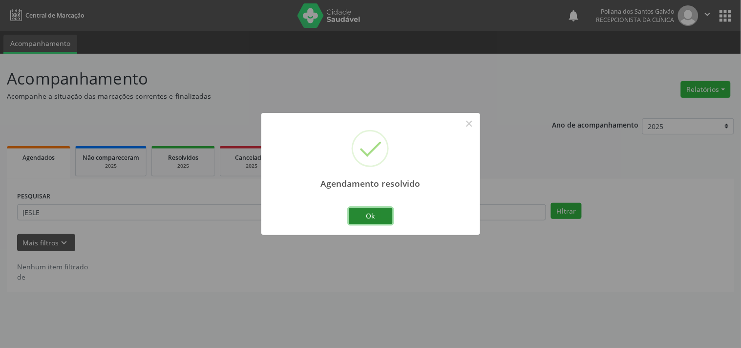
click at [383, 216] on button "Ok" at bounding box center [371, 216] width 44 height 17
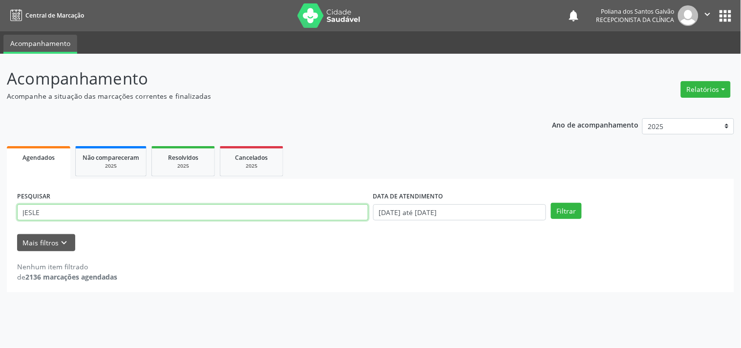
drag, startPoint x: 264, startPoint y: 215, endPoint x: 0, endPoint y: 85, distance: 294.3
click at [0, 101] on div "Acompanhamento Acompanhe a situação das marcações correntes e finalizadas Relat…" at bounding box center [370, 201] width 741 height 294
type input "[PERSON_NAME]"
click at [551, 203] on button "Filtrar" at bounding box center [566, 211] width 31 height 17
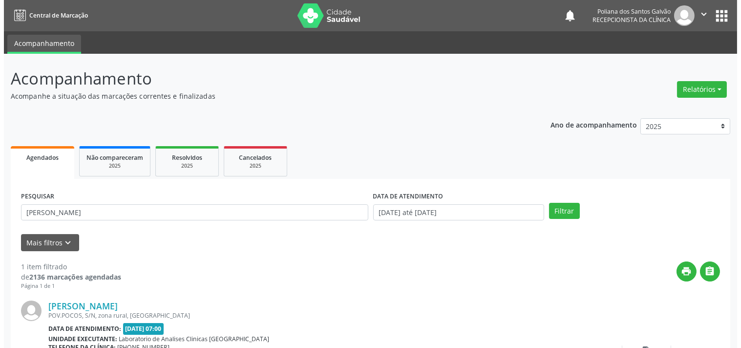
scroll to position [90, 0]
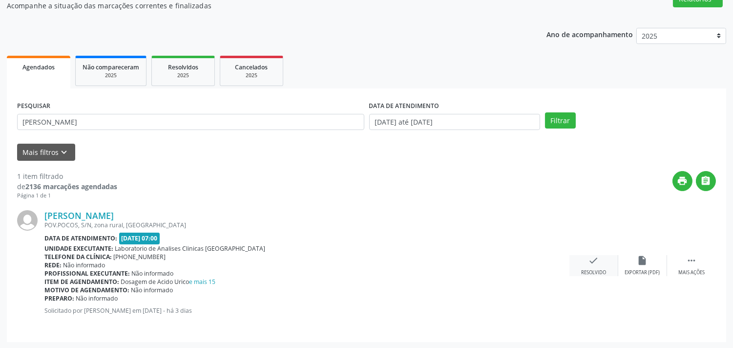
click at [587, 267] on div "check Resolvido" at bounding box center [594, 265] width 49 height 21
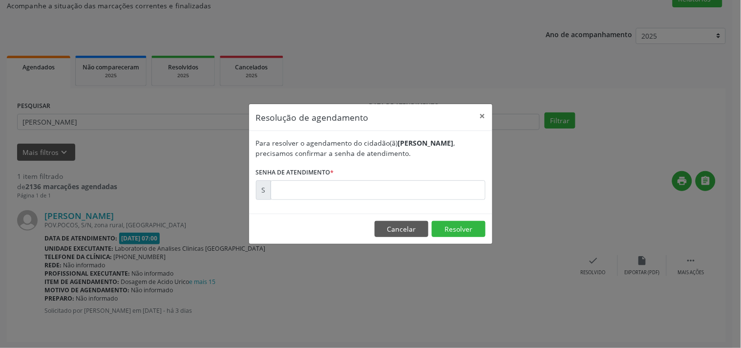
click at [453, 200] on div "Para resolver o agendamento do cidadão(ã) [PERSON_NAME] , precisamos confirmar …" at bounding box center [370, 172] width 243 height 83
click at [451, 192] on input "text" at bounding box center [378, 190] width 215 height 20
type input "00180542"
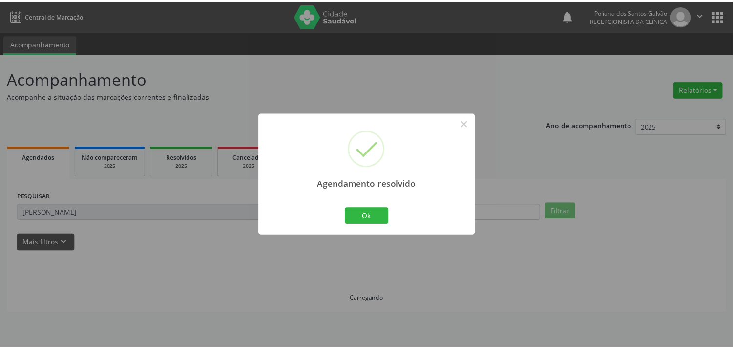
scroll to position [0, 0]
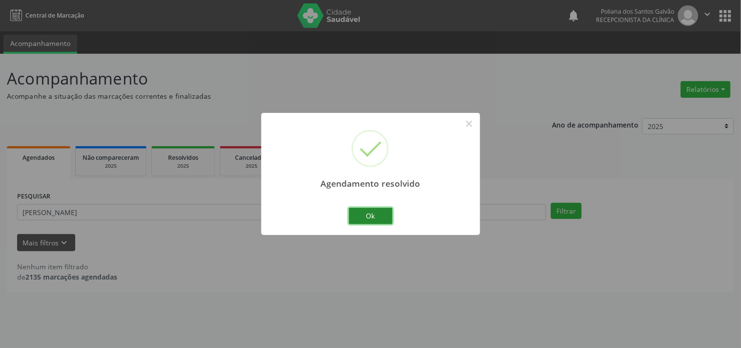
click at [374, 213] on button "Ok" at bounding box center [371, 216] width 44 height 17
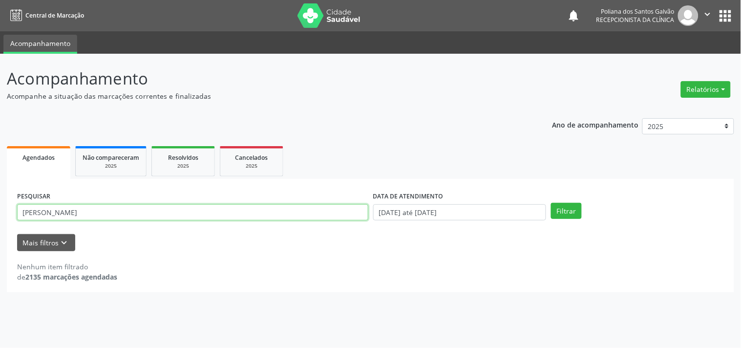
drag, startPoint x: 224, startPoint y: 214, endPoint x: 0, endPoint y: 113, distance: 245.6
click at [0, 144] on div "Acompanhamento Acompanhe a situação das marcações correntes e finalizadas Relat…" at bounding box center [370, 201] width 741 height 294
type input "LOUR"
click at [551, 203] on button "Filtrar" at bounding box center [566, 211] width 31 height 17
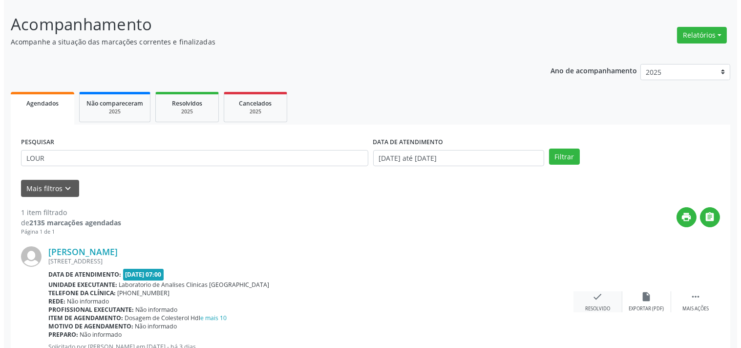
scroll to position [90, 0]
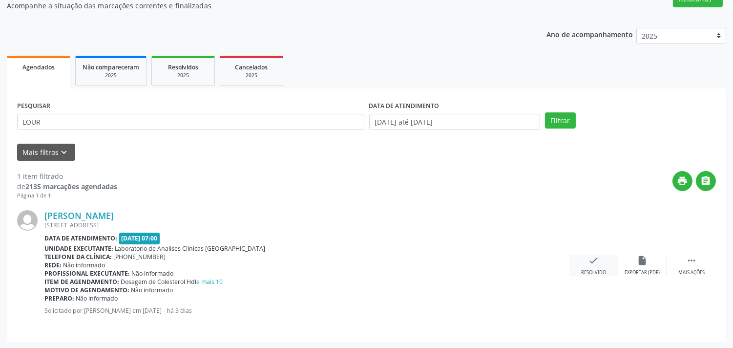
click at [593, 257] on icon "check" at bounding box center [594, 260] width 11 height 11
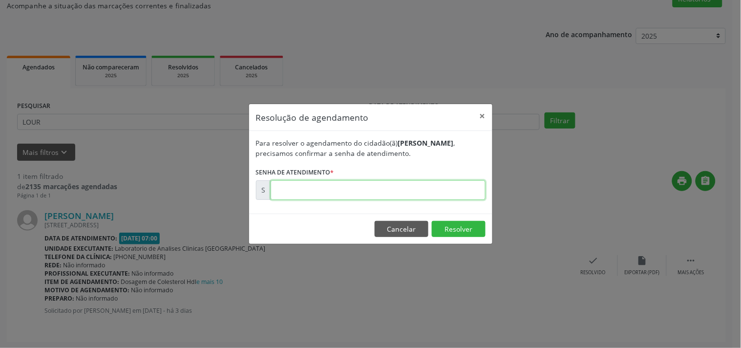
click at [436, 193] on input "text" at bounding box center [378, 190] width 215 height 20
type input "00180550"
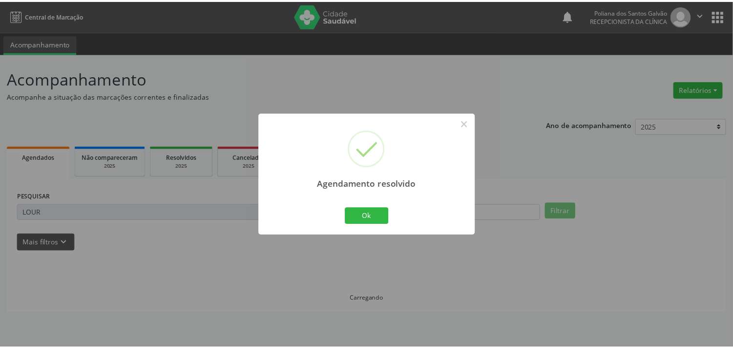
scroll to position [0, 0]
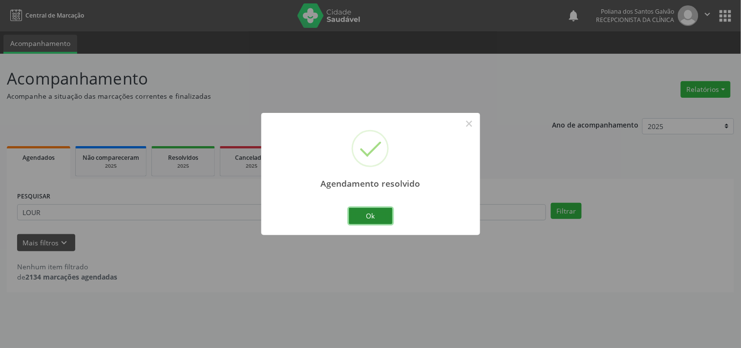
click at [386, 215] on button "Ok" at bounding box center [371, 216] width 44 height 17
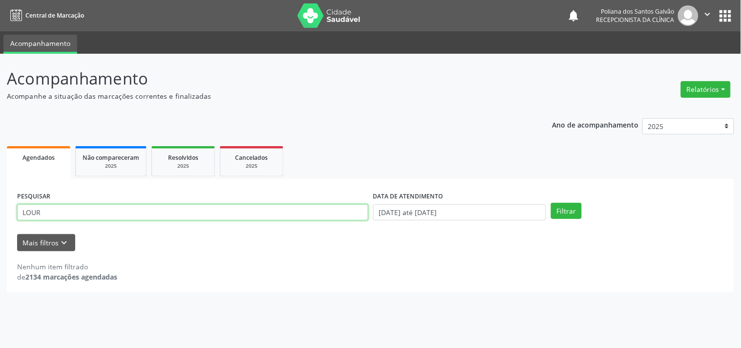
drag, startPoint x: 0, startPoint y: 71, endPoint x: 0, endPoint y: -47, distance: 118.2
click at [0, 0] on html "Central de Marcação notifications Poliana dos Santos Galvão Recepcionista da cl…" at bounding box center [370, 174] width 741 height 348
type input "SILE"
click at [551, 203] on button "Filtrar" at bounding box center [566, 211] width 31 height 17
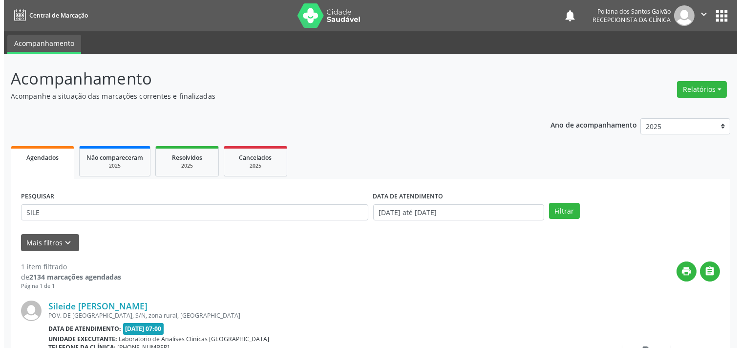
scroll to position [90, 0]
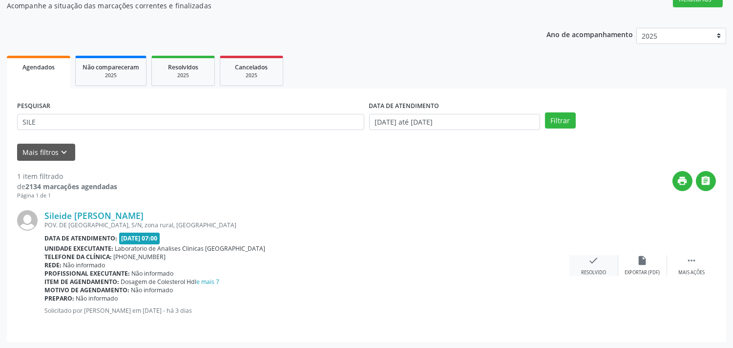
click at [598, 265] on icon "check" at bounding box center [594, 260] width 11 height 11
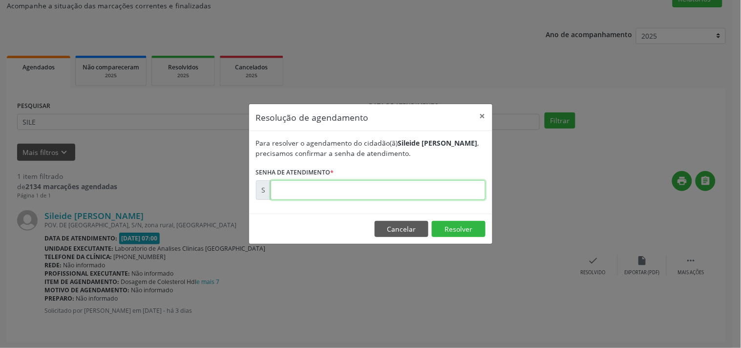
click at [412, 185] on input "text" at bounding box center [378, 190] width 215 height 20
type input "00180534"
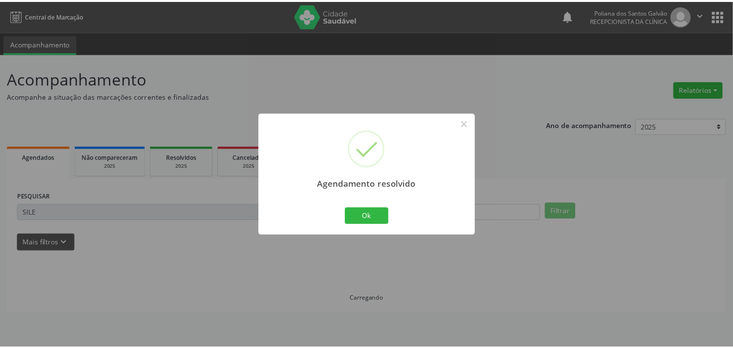
scroll to position [0, 0]
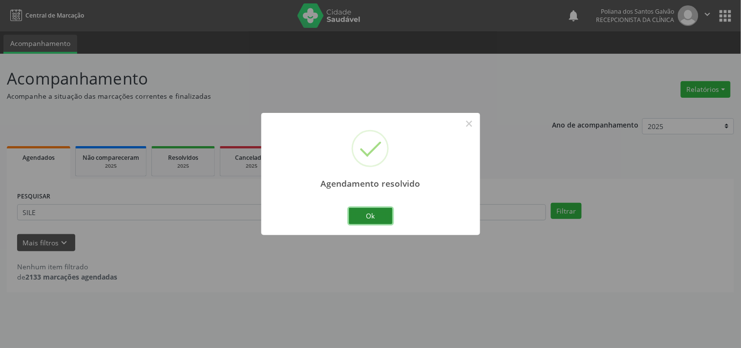
click at [360, 219] on button "Ok" at bounding box center [371, 216] width 44 height 17
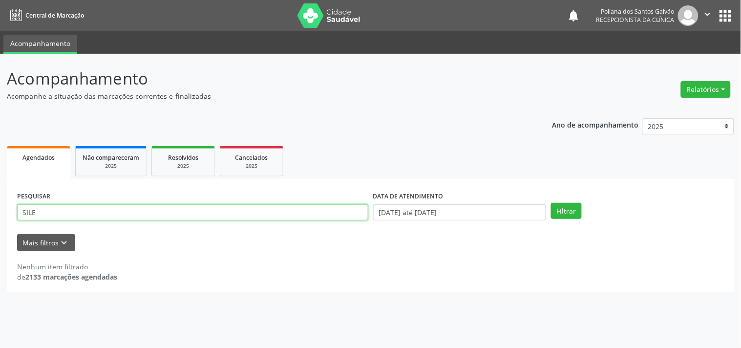
drag, startPoint x: 279, startPoint y: 210, endPoint x: 0, endPoint y: 344, distance: 309.9
click at [0, 278] on div "Acompanhamento Acompanhe a situação das marcações correntes e finalizadas Relat…" at bounding box center [370, 201] width 741 height 294
type input "DIAN"
click at [551, 203] on button "Filtrar" at bounding box center [566, 211] width 31 height 17
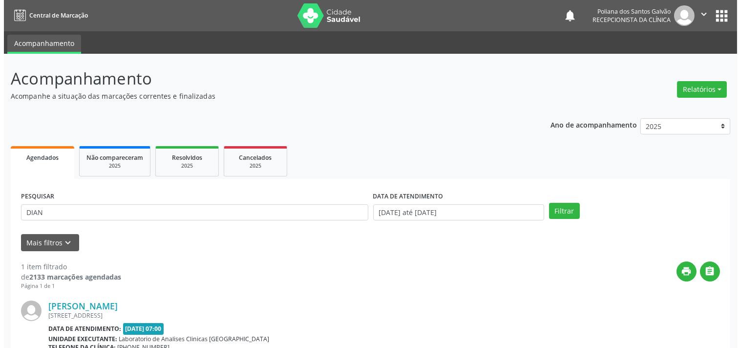
scroll to position [99, 0]
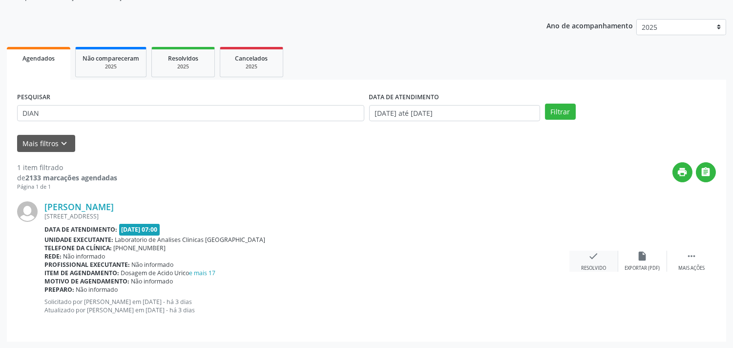
click at [590, 261] on div "check Resolvido" at bounding box center [594, 261] width 49 height 21
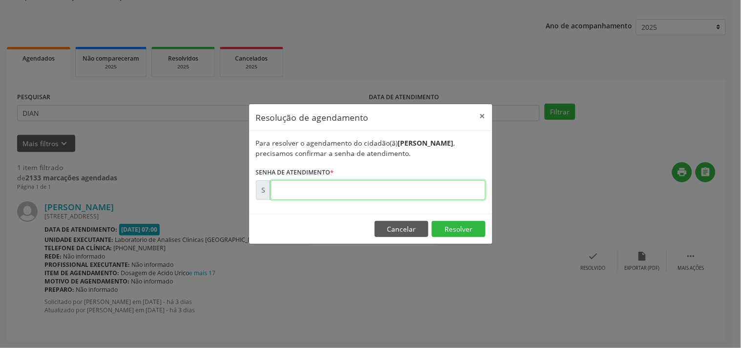
click at [442, 193] on input "text" at bounding box center [378, 190] width 215 height 20
type input "00180528"
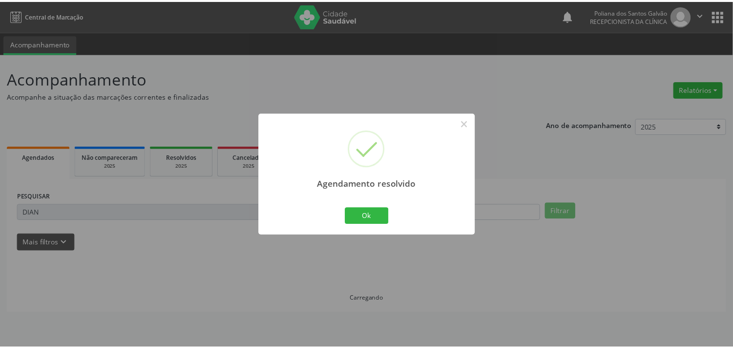
scroll to position [0, 0]
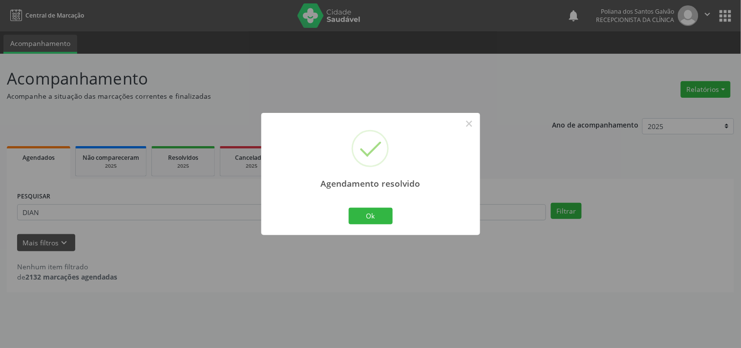
click at [380, 203] on div "Agendamento resolvido × Ok Cancel" at bounding box center [370, 174] width 219 height 122
drag, startPoint x: 379, startPoint y: 215, endPoint x: 285, endPoint y: 215, distance: 93.3
click at [376, 215] on button "Ok" at bounding box center [371, 216] width 44 height 17
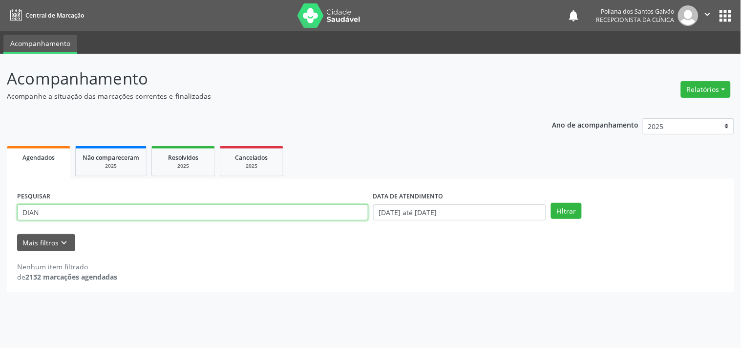
drag, startPoint x: 295, startPoint y: 214, endPoint x: 0, endPoint y: -47, distance: 393.9
click at [0, 0] on html "Central de Marcação notifications Poliana dos Santos Galvão Recepcionista da cl…" at bounding box center [370, 174] width 741 height 348
type input "AILT"
click at [551, 203] on button "Filtrar" at bounding box center [566, 211] width 31 height 17
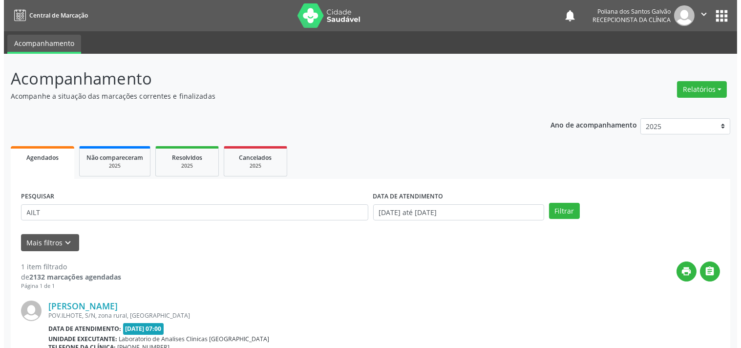
scroll to position [99, 0]
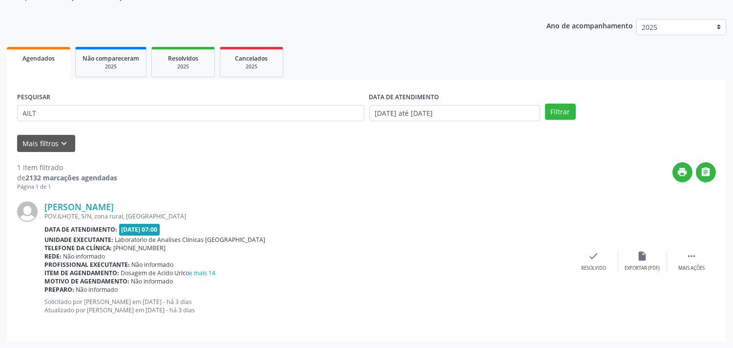
click at [597, 275] on div "[PERSON_NAME] POV.ILHOTE, S/N, zona rural, [GEOGRAPHIC_DATA] Data de atendiment…" at bounding box center [366, 261] width 699 height 140
click at [595, 257] on icon "check" at bounding box center [594, 256] width 11 height 11
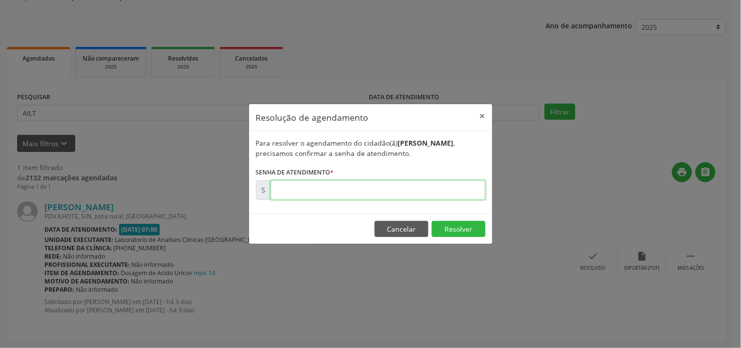
click at [458, 187] on input "text" at bounding box center [378, 190] width 215 height 20
type input "00180530"
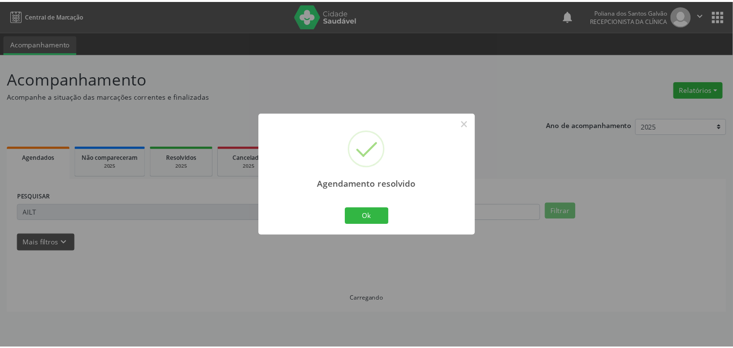
scroll to position [0, 0]
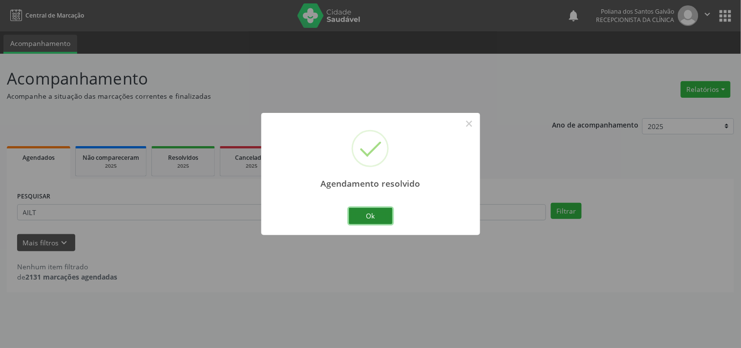
click at [377, 215] on button "Ok" at bounding box center [371, 216] width 44 height 17
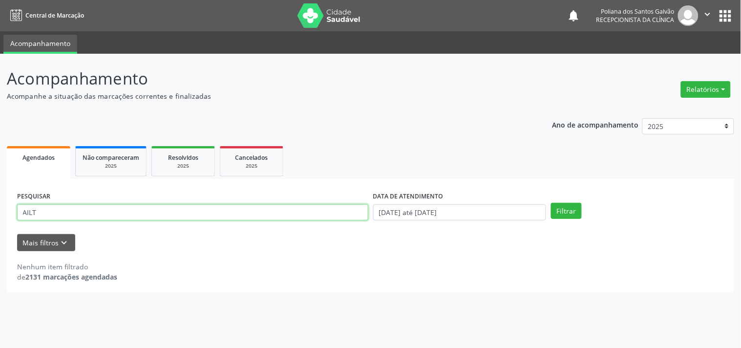
drag, startPoint x: 326, startPoint y: 211, endPoint x: 0, endPoint y: 67, distance: 356.3
click at [0, 44] on div "Central de Marcação notifications Poliana dos Santos Galvão Recepcionista da cl…" at bounding box center [370, 174] width 741 height 348
click at [551, 203] on button "Filtrar" at bounding box center [566, 211] width 31 height 17
click at [50, 213] on input "[PERSON_NAME]" at bounding box center [192, 212] width 351 height 17
type input "MANUELLA"
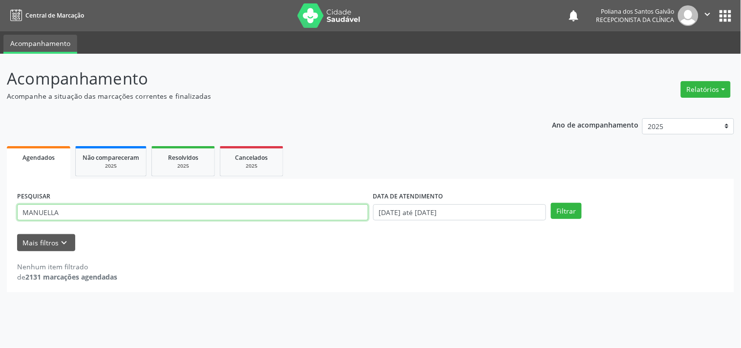
click at [551, 203] on button "Filtrar" at bounding box center [566, 211] width 31 height 17
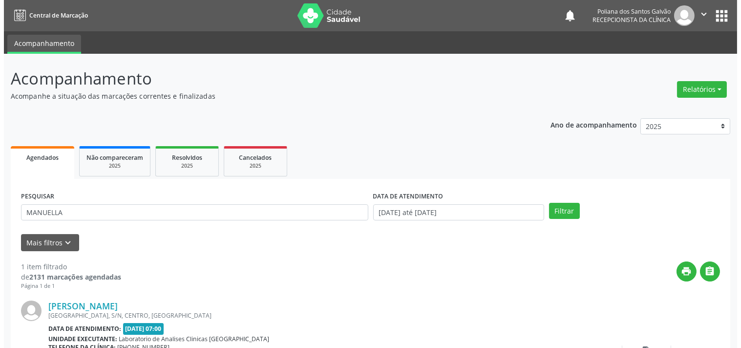
scroll to position [90, 0]
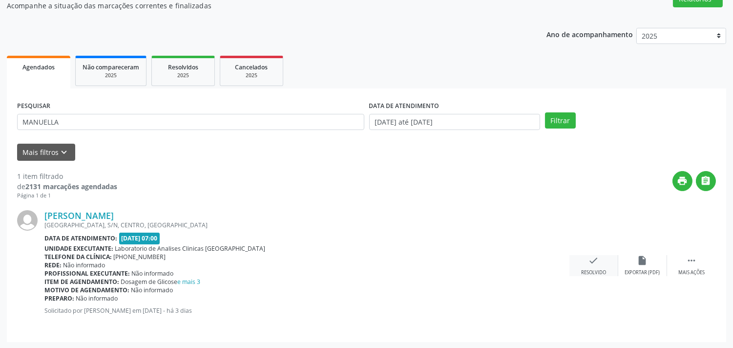
click at [595, 257] on icon "check" at bounding box center [594, 260] width 11 height 11
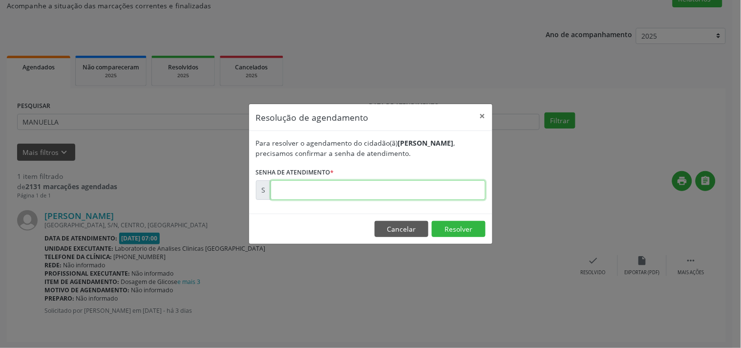
click at [385, 180] on input "text" at bounding box center [378, 190] width 215 height 20
type input "00180639"
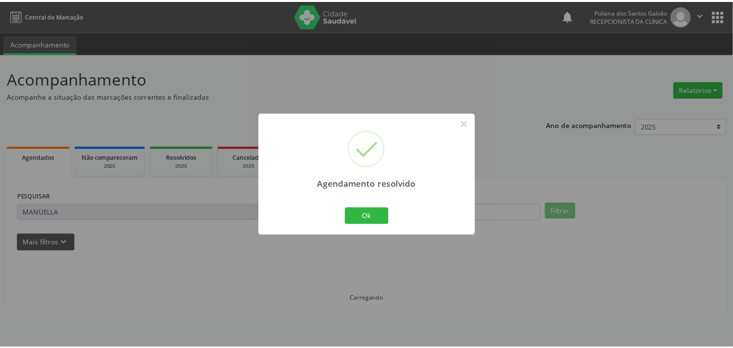
scroll to position [0, 0]
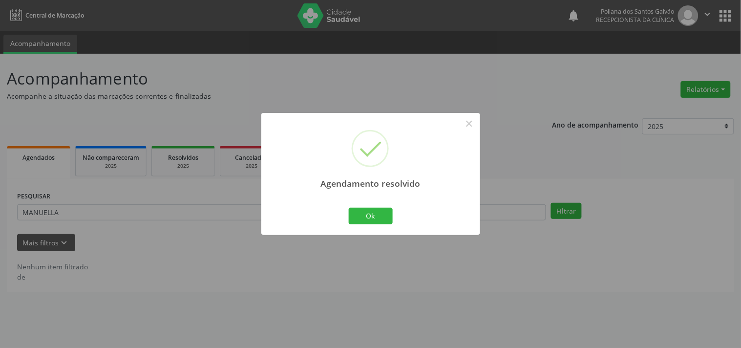
click at [355, 204] on div "Agendamento resolvido × Ok Cancel" at bounding box center [370, 174] width 219 height 122
click at [362, 215] on button "Ok" at bounding box center [371, 216] width 44 height 17
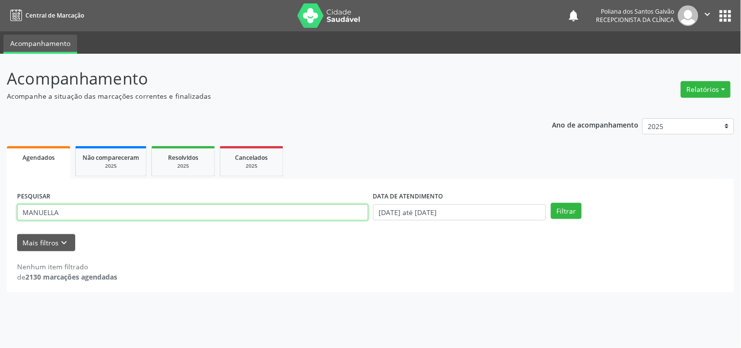
drag, startPoint x: 321, startPoint y: 218, endPoint x: 0, endPoint y: 88, distance: 346.3
click at [0, 88] on div "Acompanhamento Acompanhe a situação das marcações correntes e finalizadas Relat…" at bounding box center [370, 201] width 741 height 294
type input "KEL"
click at [551, 203] on button "Filtrar" at bounding box center [566, 211] width 31 height 17
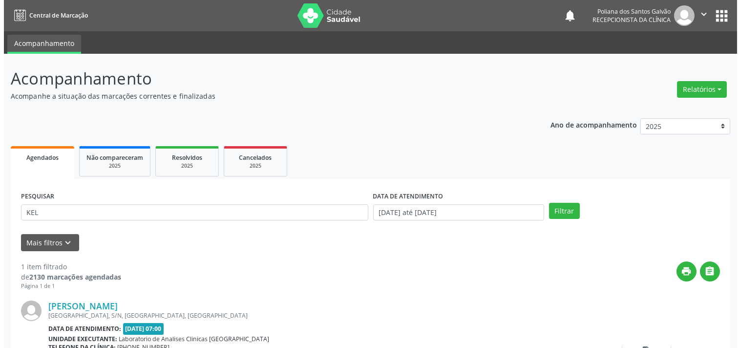
scroll to position [90, 0]
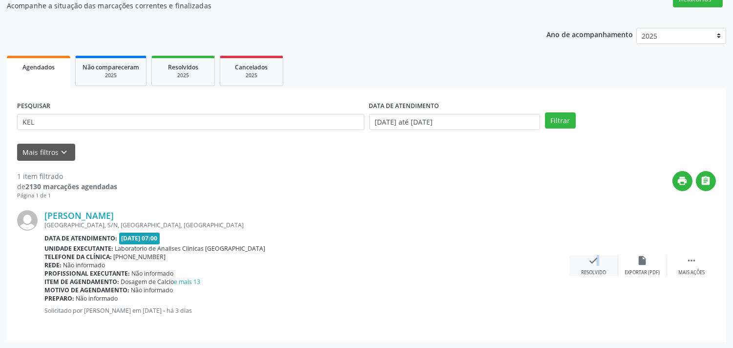
click at [592, 265] on icon "check" at bounding box center [594, 260] width 11 height 11
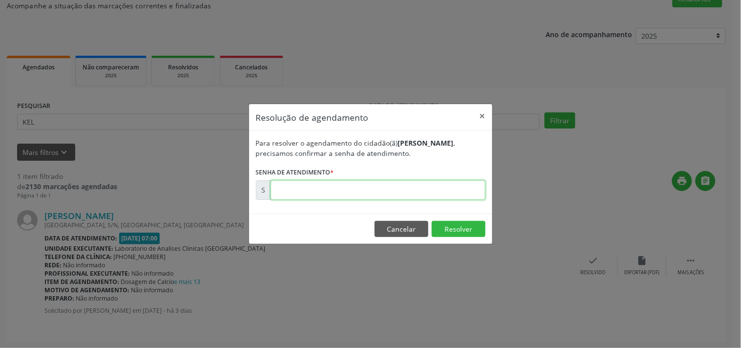
click at [434, 180] on input "text" at bounding box center [378, 190] width 215 height 20
type input "00180551"
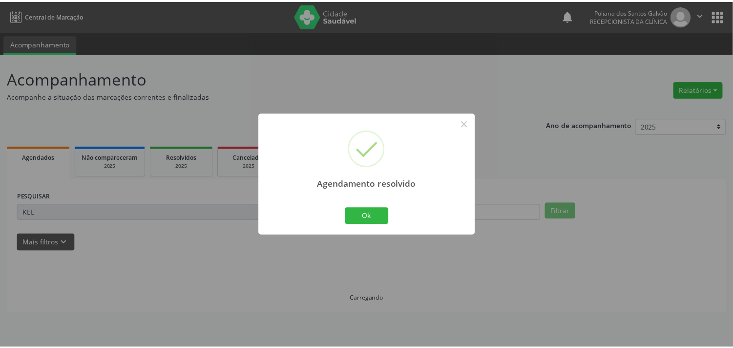
scroll to position [0, 0]
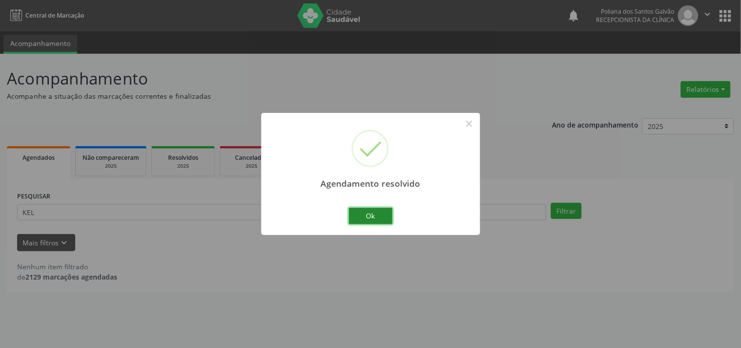
click at [361, 212] on button "Ok" at bounding box center [371, 216] width 44 height 17
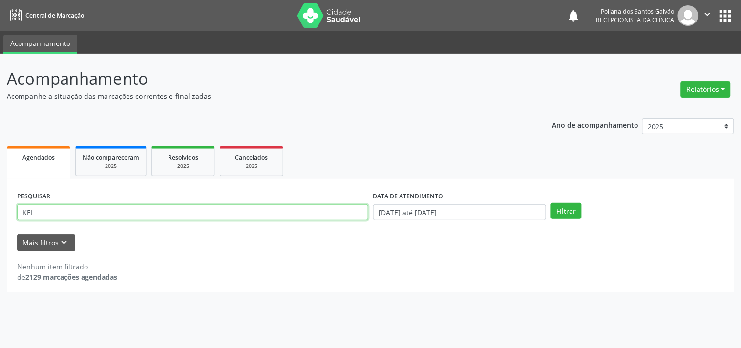
drag, startPoint x: 108, startPoint y: 216, endPoint x: 0, endPoint y: 174, distance: 115.9
click at [0, 177] on div "Acompanhamento Acompanhe a situação das marcações correntes e finalizadas Relat…" at bounding box center [370, 201] width 741 height 294
type input "ADRI"
click at [551, 203] on button "Filtrar" at bounding box center [566, 211] width 31 height 17
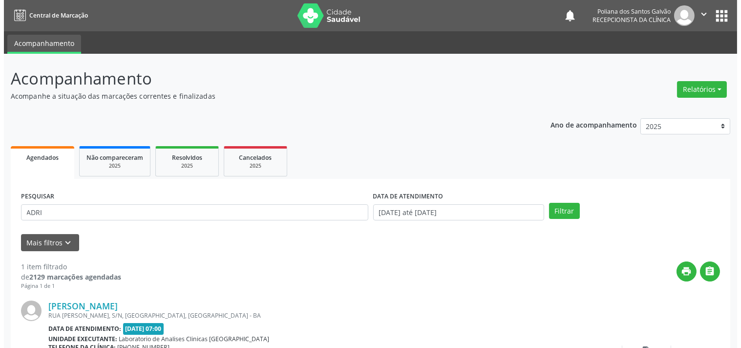
scroll to position [90, 0]
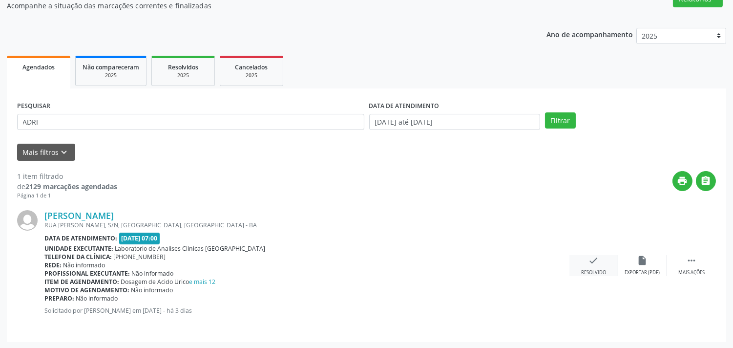
click at [593, 259] on icon "check" at bounding box center [594, 260] width 11 height 11
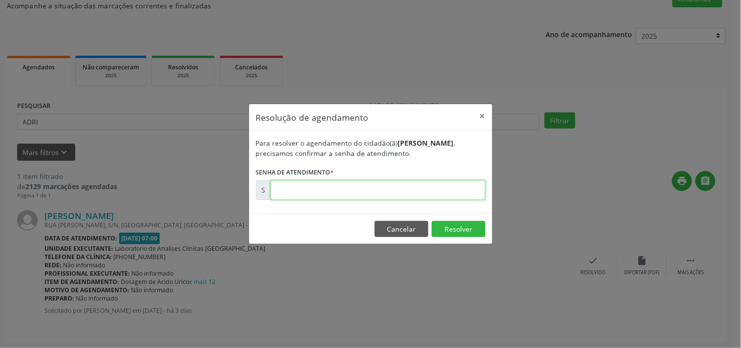
click at [472, 187] on input "text" at bounding box center [378, 190] width 215 height 20
type input "00180548"
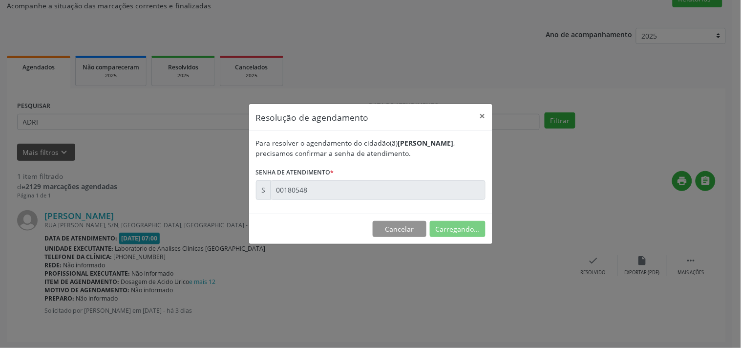
scroll to position [0, 0]
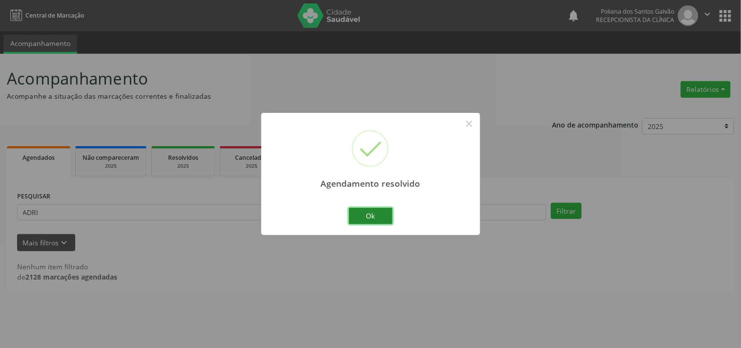
click at [382, 219] on button "Ok" at bounding box center [371, 216] width 44 height 17
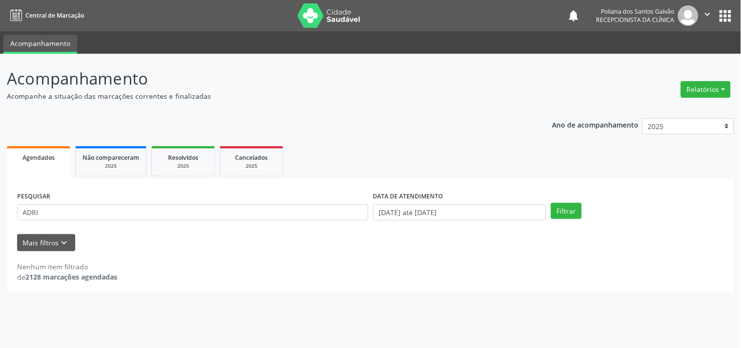
click at [432, 345] on div "Acompanhamento Acompanhe a situação das marcações correntes e finalizadas Relat…" at bounding box center [370, 201] width 741 height 294
click at [432, 343] on div "Acompanhamento Acompanhe a situação das marcações correntes e finalizadas Relat…" at bounding box center [370, 201] width 741 height 294
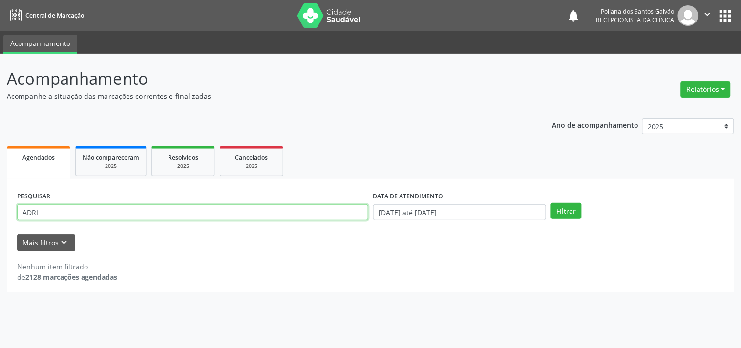
drag, startPoint x: 163, startPoint y: 210, endPoint x: 0, endPoint y: 114, distance: 188.8
click at [0, 114] on div "Acompanhamento Acompanhe a situação das marcações correntes e finalizadas Relat…" at bounding box center [370, 201] width 741 height 294
type input "DEOL"
click at [551, 203] on button "Filtrar" at bounding box center [566, 211] width 31 height 17
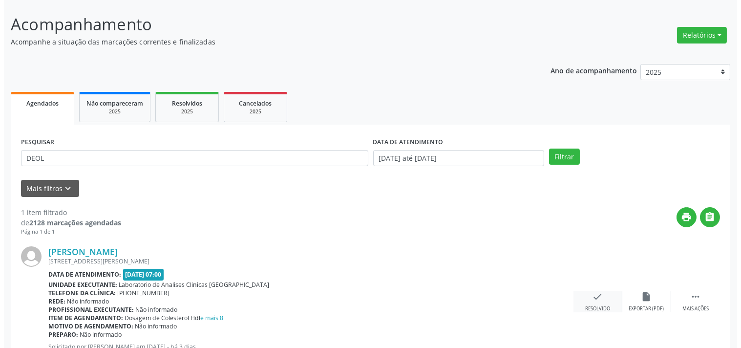
scroll to position [90, 0]
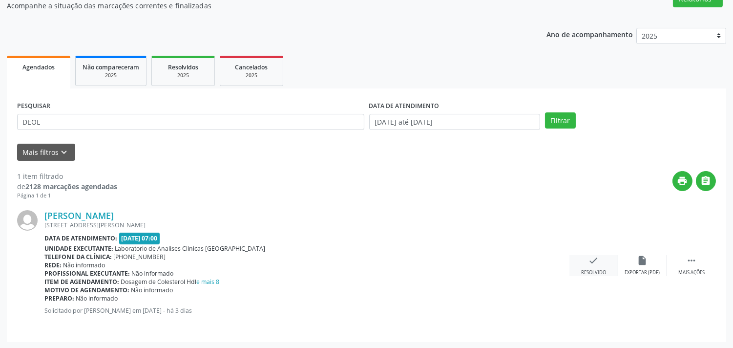
click at [598, 265] on icon "check" at bounding box center [594, 260] width 11 height 11
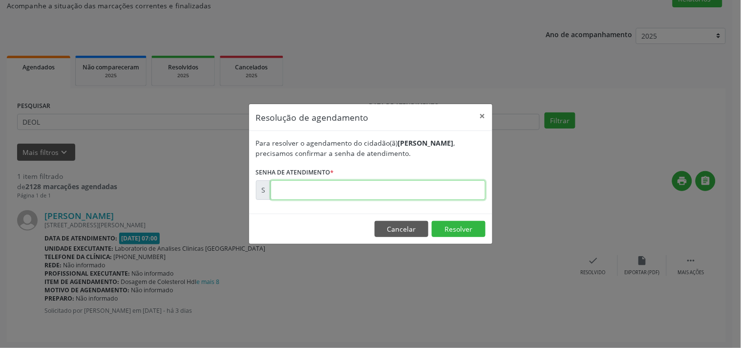
click at [463, 194] on input "text" at bounding box center [378, 190] width 215 height 20
type input "00180560"
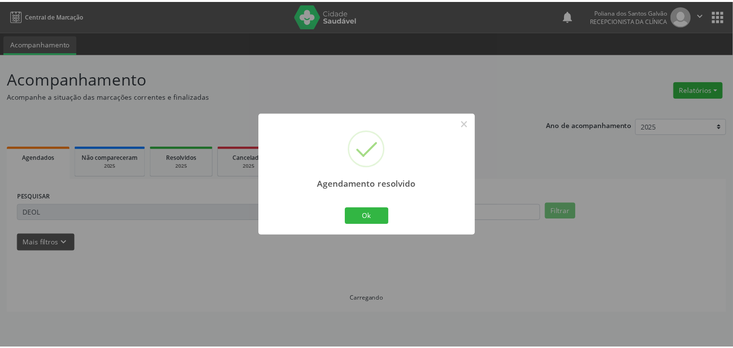
scroll to position [0, 0]
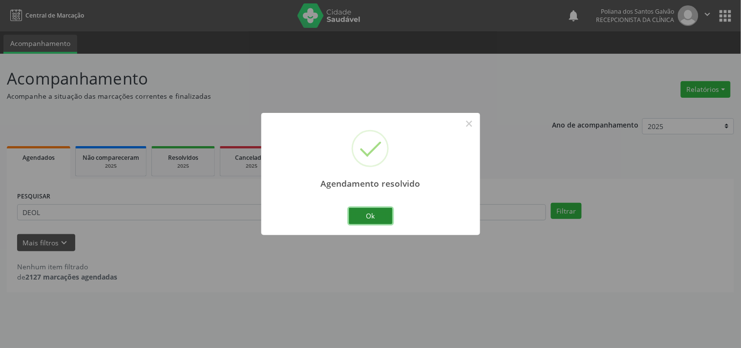
click at [356, 214] on button "Ok" at bounding box center [371, 216] width 44 height 17
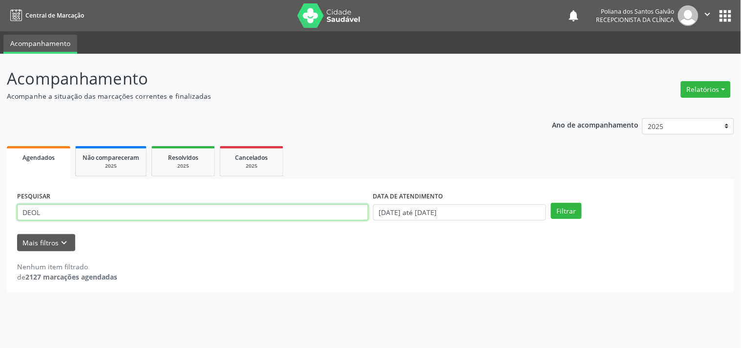
drag, startPoint x: 223, startPoint y: 213, endPoint x: 0, endPoint y: 103, distance: 248.9
click at [0, 100] on div "Acompanhamento Acompanhe a situação das marcações correntes e finalizadas Relat…" at bounding box center [370, 201] width 741 height 294
type input "MOISES"
click at [551, 203] on button "Filtrar" at bounding box center [566, 211] width 31 height 17
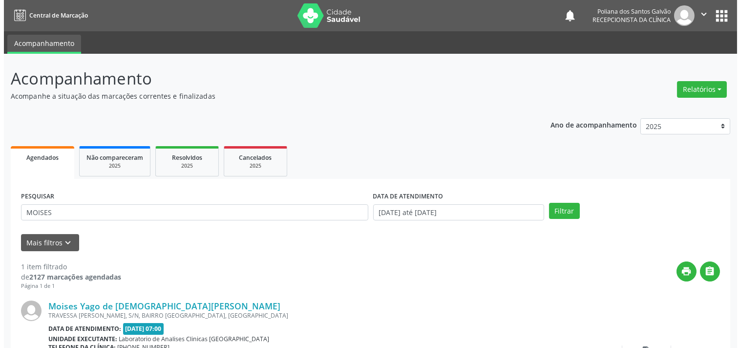
scroll to position [90, 0]
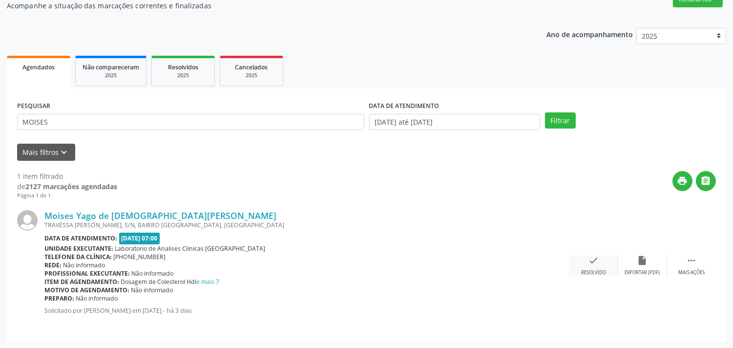
click at [594, 265] on icon "check" at bounding box center [594, 260] width 11 height 11
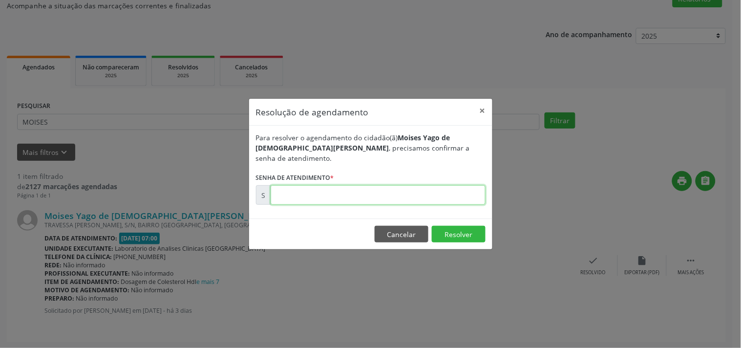
click at [443, 188] on input "text" at bounding box center [378, 195] width 215 height 20
type input "00180533"
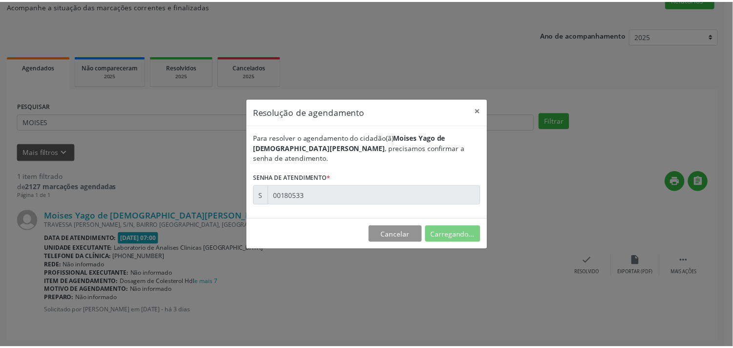
scroll to position [0, 0]
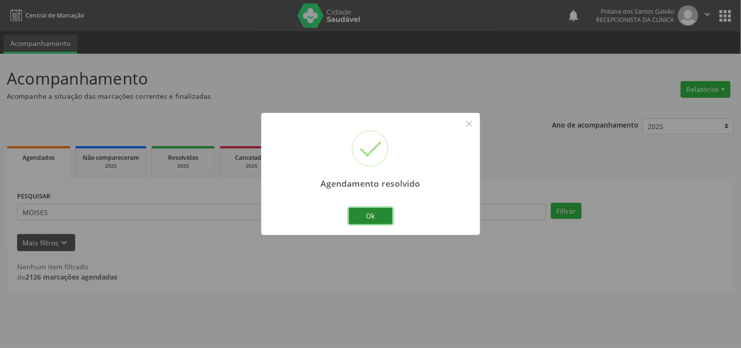
drag, startPoint x: 373, startPoint y: 223, endPoint x: 349, endPoint y: 219, distance: 23.9
click at [372, 223] on button "Ok" at bounding box center [371, 216] width 44 height 17
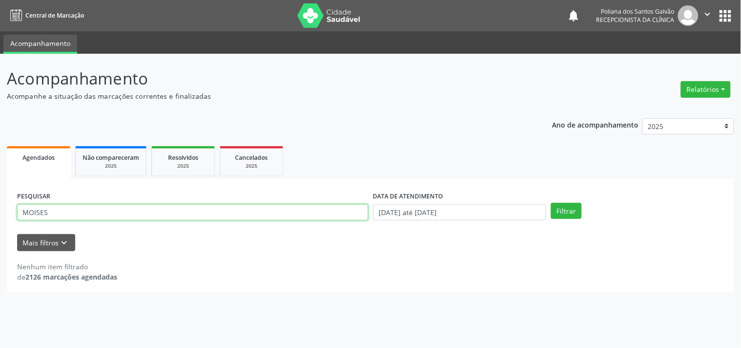
drag, startPoint x: 313, startPoint y: 216, endPoint x: 0, endPoint y: 74, distance: 344.2
click at [0, 61] on div "Acompanhamento Acompanhe a situação das marcações correntes e finalizadas Relat…" at bounding box center [370, 201] width 741 height 294
type input "[PERSON_NAME]"
click at [551, 203] on button "Filtrar" at bounding box center [566, 211] width 31 height 17
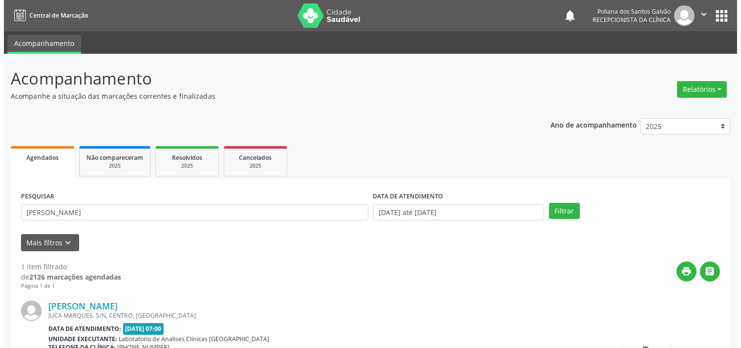
scroll to position [90, 0]
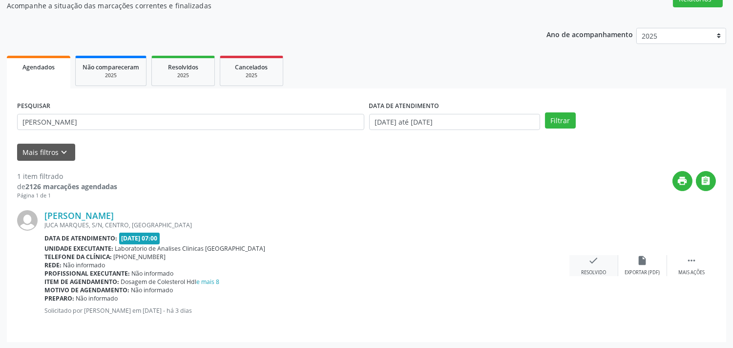
click at [584, 265] on div "check Resolvido" at bounding box center [594, 265] width 49 height 21
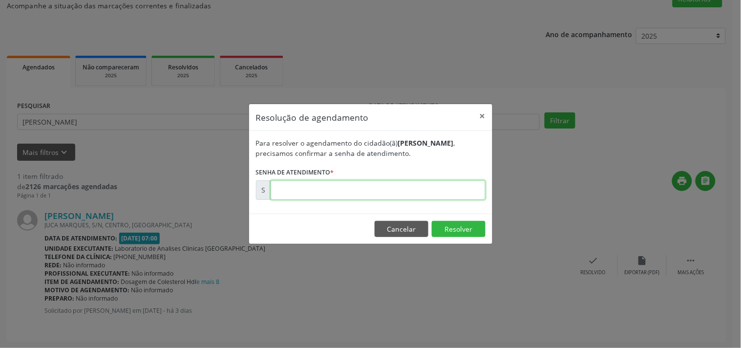
click at [415, 195] on input "text" at bounding box center [378, 190] width 215 height 20
type input "00180566"
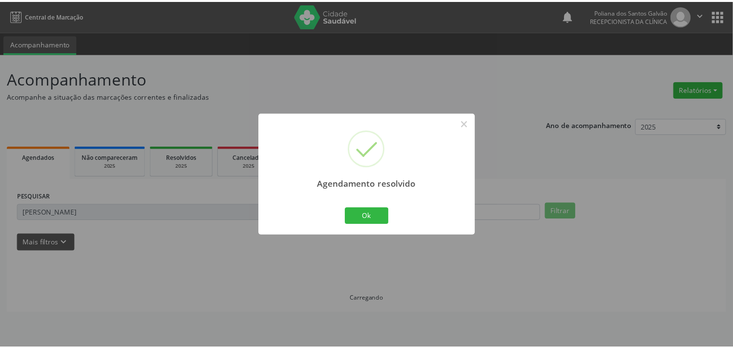
scroll to position [0, 0]
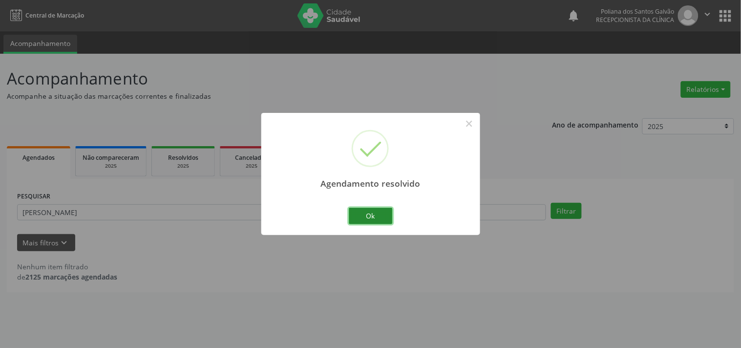
click at [378, 217] on button "Ok" at bounding box center [371, 216] width 44 height 17
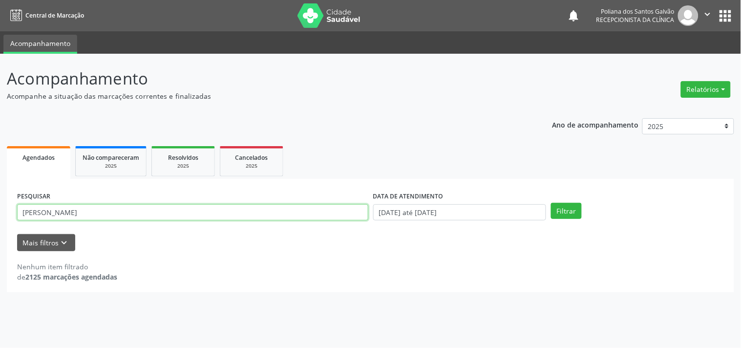
click at [0, 103] on div "Acompanhamento Acompanhe a situação das marcações correntes e finalizadas Relat…" at bounding box center [370, 201] width 741 height 294
type input "EDILE"
click at [551, 203] on button "Filtrar" at bounding box center [566, 211] width 31 height 17
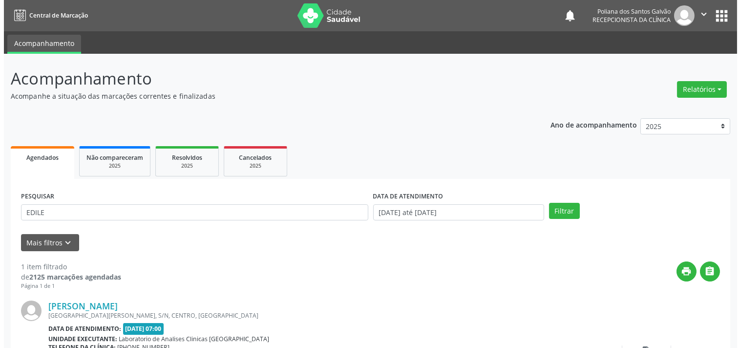
scroll to position [90, 0]
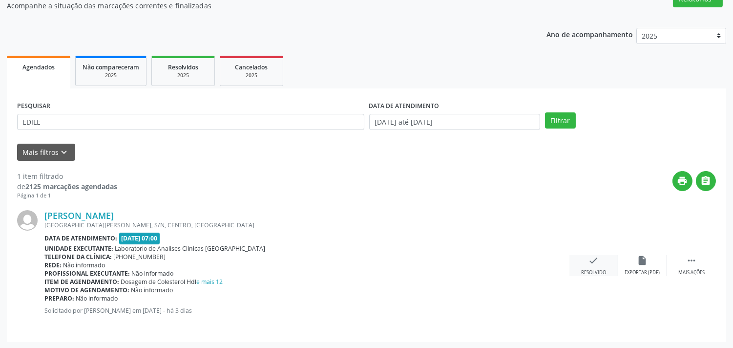
click at [596, 265] on div "check Resolvido" at bounding box center [594, 265] width 49 height 21
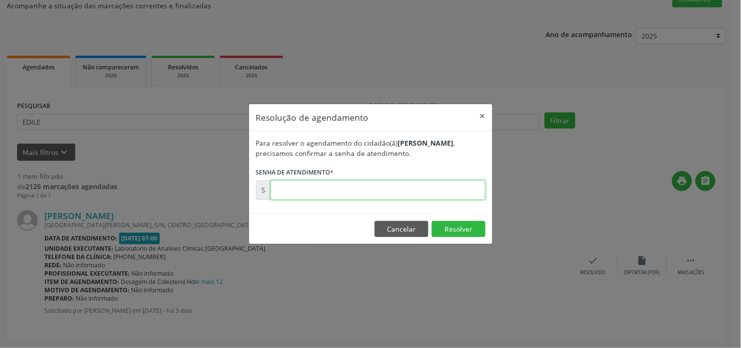
click at [440, 186] on input "text" at bounding box center [378, 190] width 215 height 20
type input "00180526"
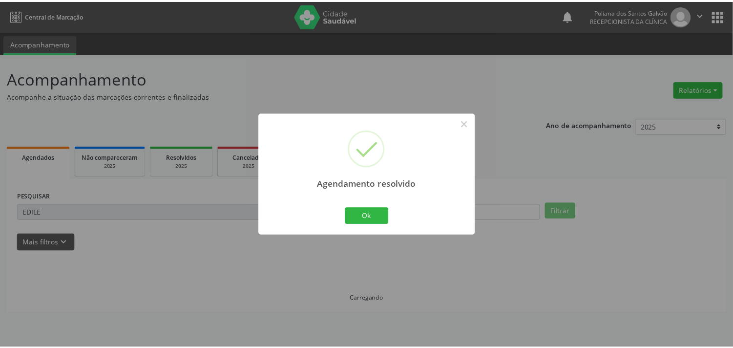
scroll to position [0, 0]
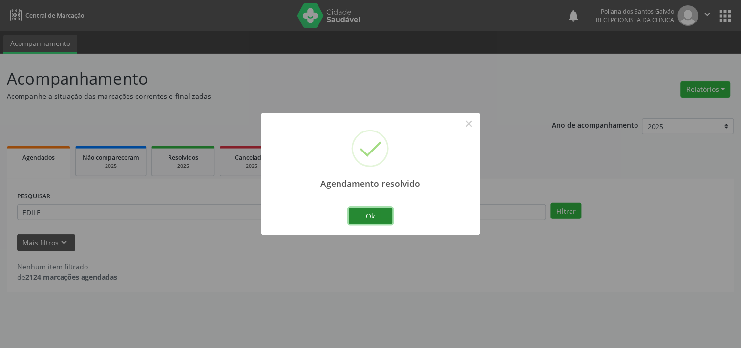
click at [377, 214] on button "Ok" at bounding box center [371, 216] width 44 height 17
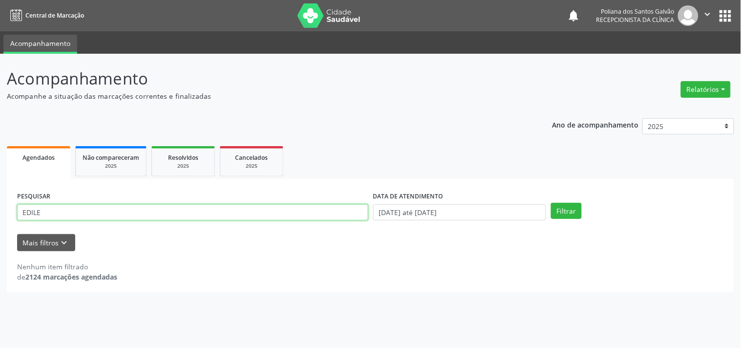
drag, startPoint x: 336, startPoint y: 213, endPoint x: 0, endPoint y: 206, distance: 335.7
click at [218, 207] on input "EDILE" at bounding box center [192, 212] width 351 height 17
click at [551, 203] on button "Filtrar" at bounding box center [566, 211] width 31 height 17
drag, startPoint x: 22, startPoint y: 209, endPoint x: 32, endPoint y: 187, distance: 23.9
click at [0, 175] on div "Acompanhamento Acompanhe a situação das marcações correntes e finalizadas Relat…" at bounding box center [370, 201] width 741 height 294
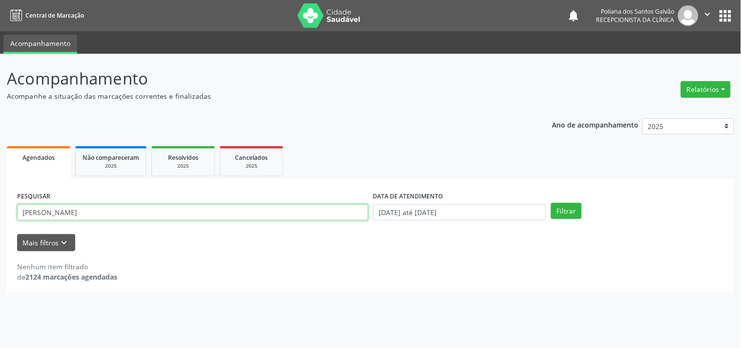
type input "[PERSON_NAME]"
click at [551, 203] on button "Filtrar" at bounding box center [566, 211] width 31 height 17
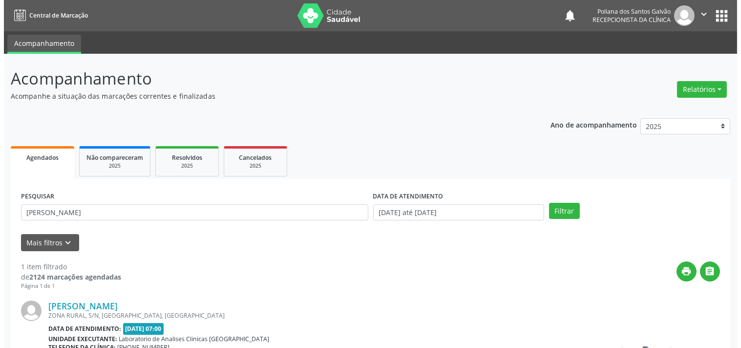
scroll to position [90, 0]
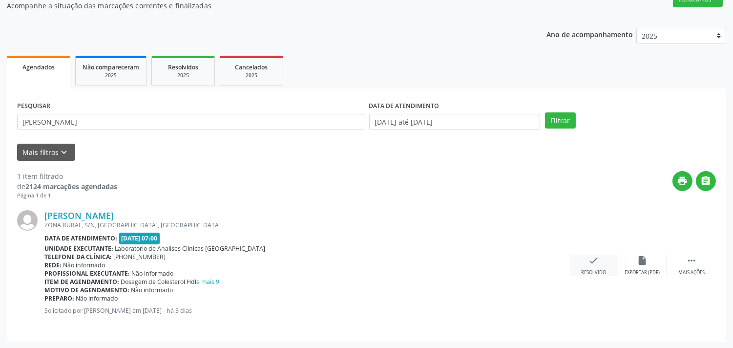
click at [588, 264] on div "check Resolvido" at bounding box center [594, 265] width 49 height 21
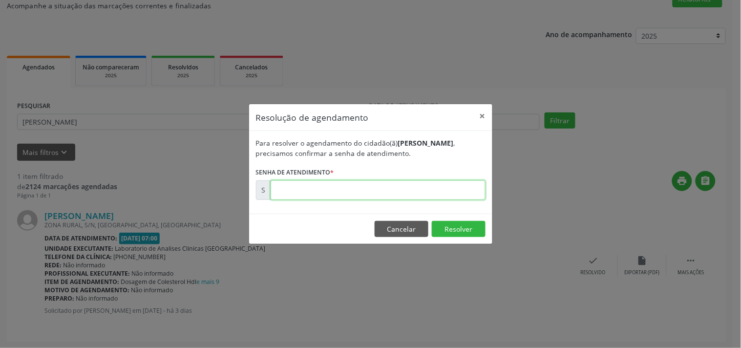
click at [465, 192] on input "text" at bounding box center [378, 190] width 215 height 20
type input "00180525"
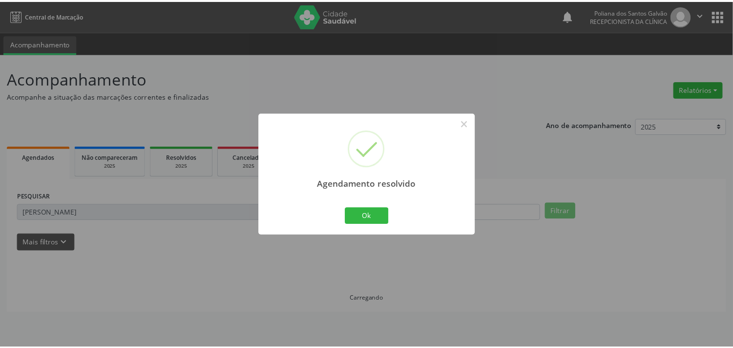
scroll to position [0, 0]
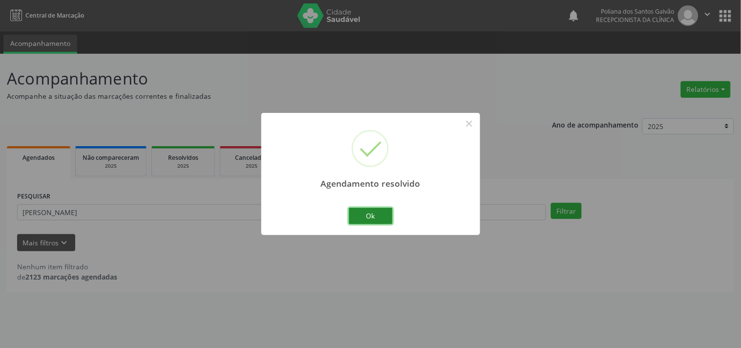
click at [366, 217] on button "Ok" at bounding box center [371, 216] width 44 height 17
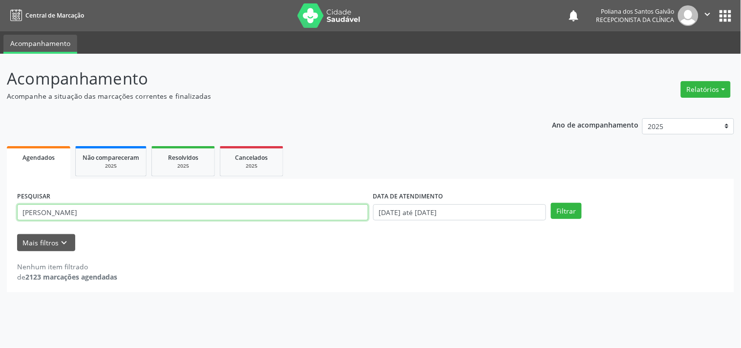
drag, startPoint x: 311, startPoint y: 214, endPoint x: 0, endPoint y: 6, distance: 374.1
click at [0, 21] on div "Central de Marcação notifications Poliana dos Santos Galvão Recepcionista da cl…" at bounding box center [370, 174] width 741 height 348
type input "JOSEMAR"
click at [551, 203] on button "Filtrar" at bounding box center [566, 211] width 31 height 17
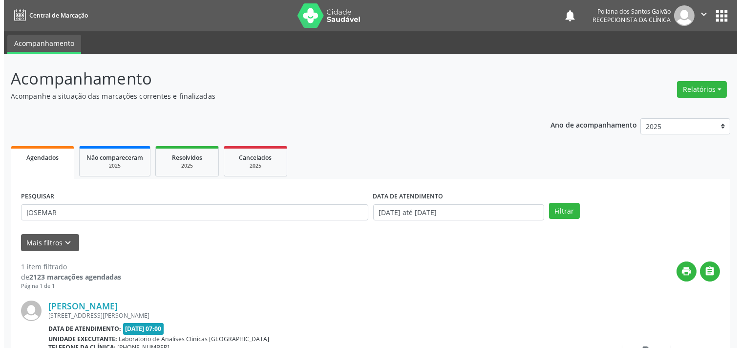
scroll to position [90, 0]
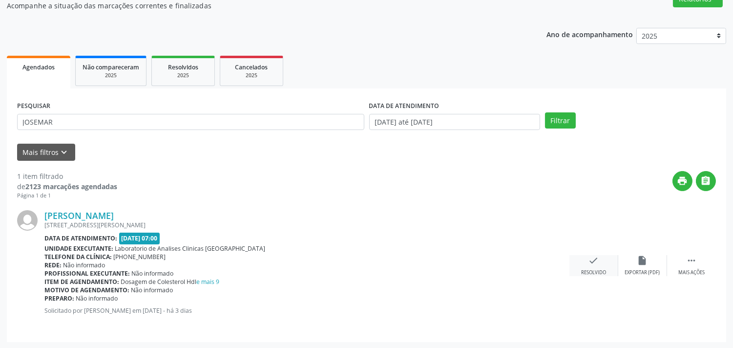
click at [597, 262] on icon "check" at bounding box center [594, 260] width 11 height 11
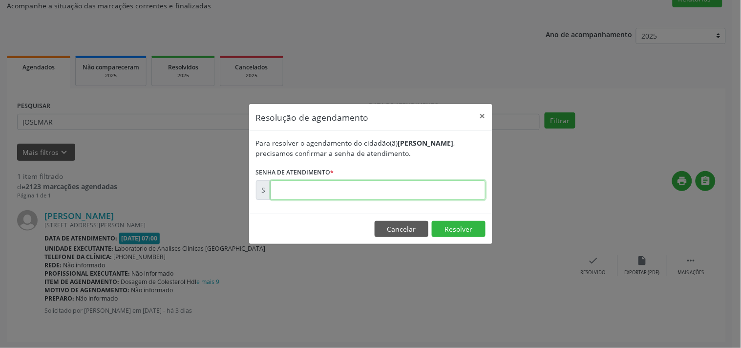
click at [431, 189] on input "text" at bounding box center [378, 190] width 215 height 20
type input "00180535"
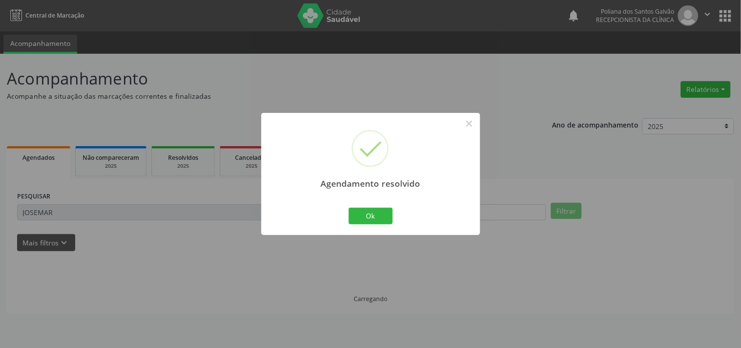
scroll to position [0, 0]
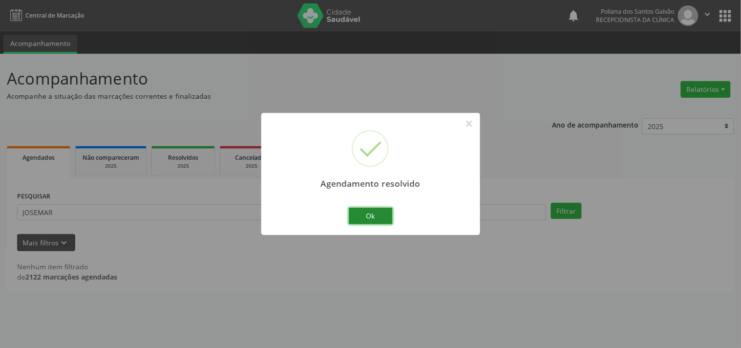
click at [380, 214] on button "Ok" at bounding box center [371, 216] width 44 height 17
